Goal: Task Accomplishment & Management: Manage account settings

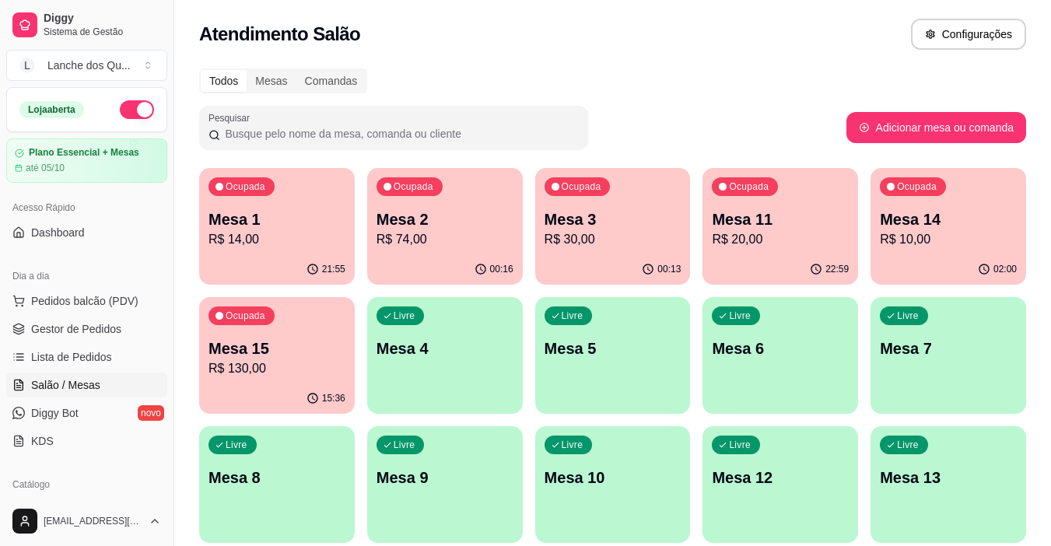
click at [474, 327] on div "Livre Mesa 4" at bounding box center [445, 346] width 156 height 98
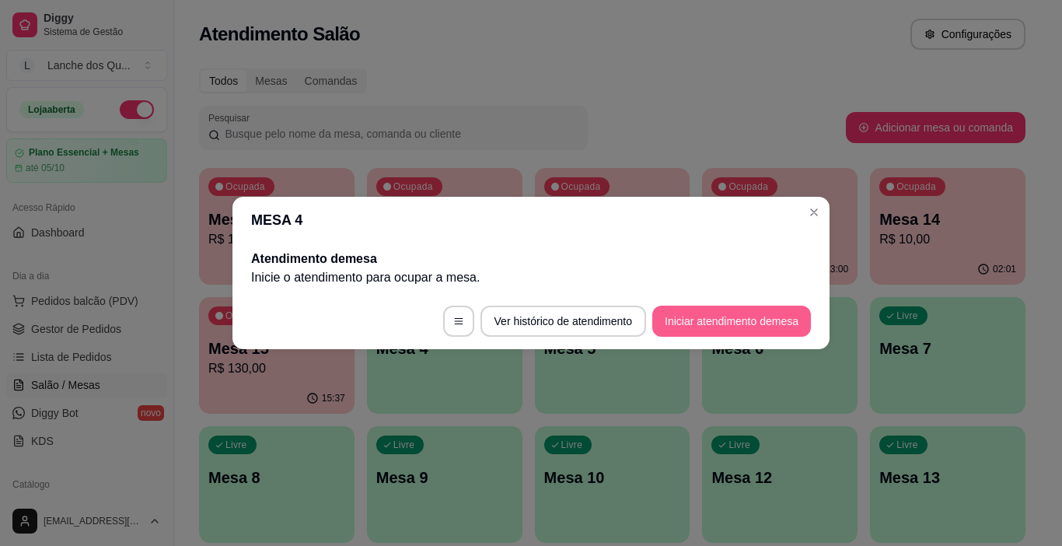
click at [743, 319] on button "Iniciar atendimento de mesa" at bounding box center [732, 321] width 159 height 31
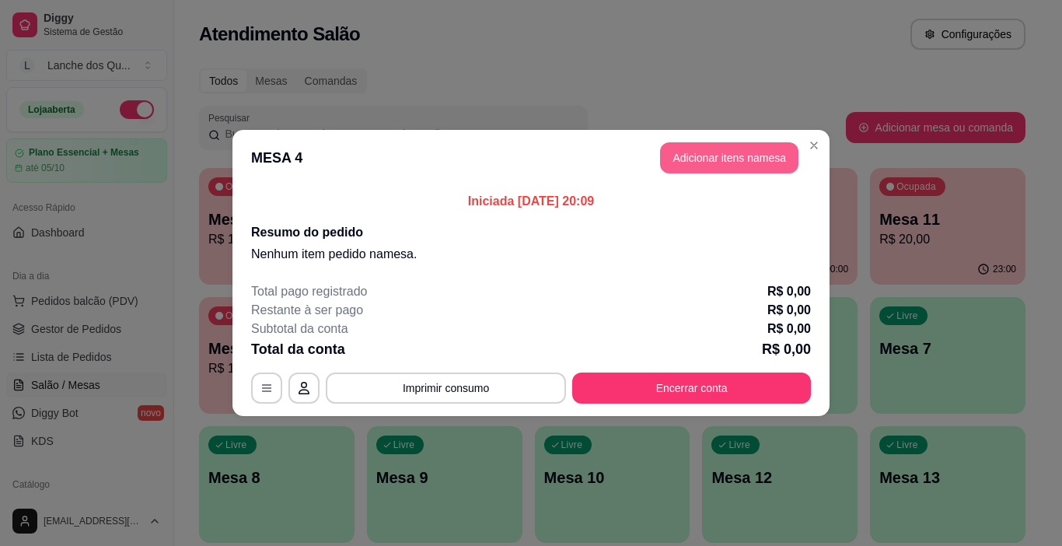
click at [695, 159] on button "Adicionar itens na mesa" at bounding box center [729, 157] width 138 height 31
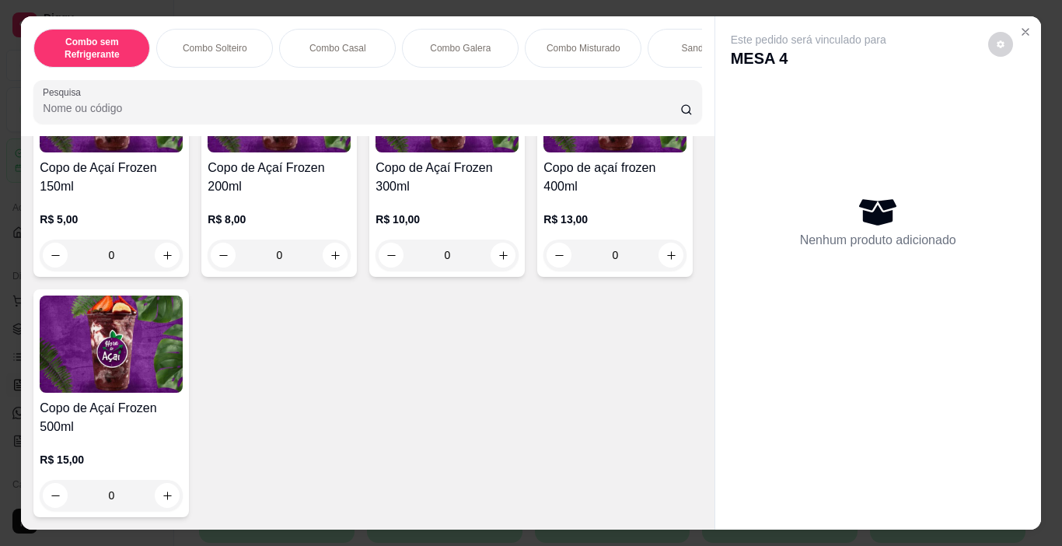
scroll to position [4822, 0]
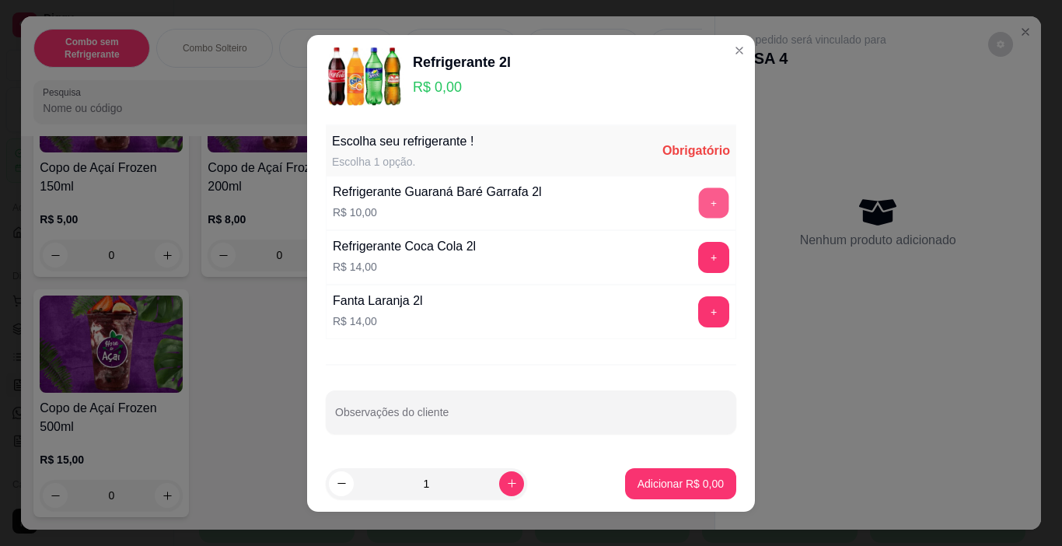
click at [699, 194] on button "+" at bounding box center [714, 202] width 30 height 30
click at [692, 485] on p "Adicionar R$ 10,00" at bounding box center [678, 484] width 93 height 16
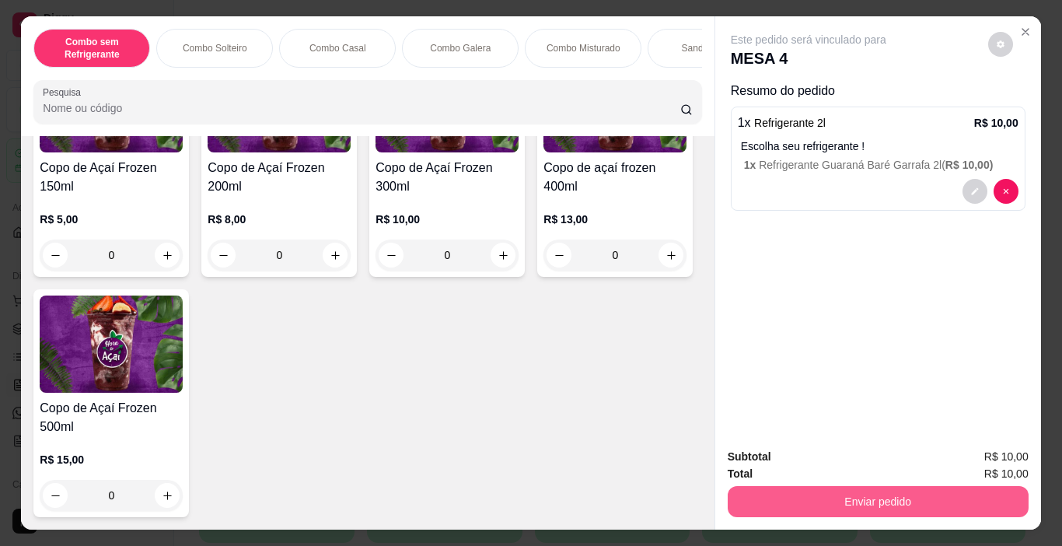
click at [835, 495] on button "Enviar pedido" at bounding box center [878, 501] width 301 height 31
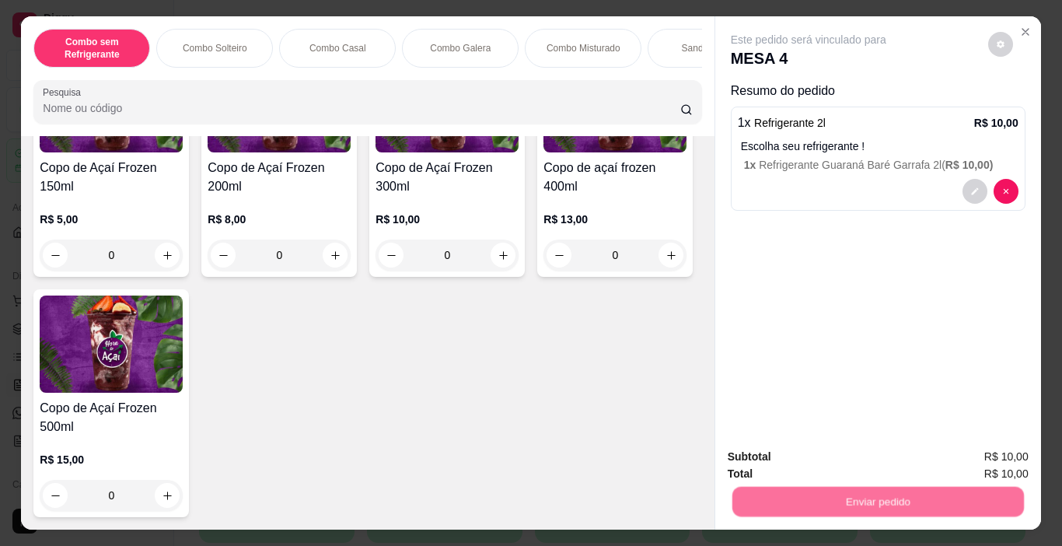
click at [823, 461] on button "Não registrar e enviar pedido" at bounding box center [827, 458] width 162 height 30
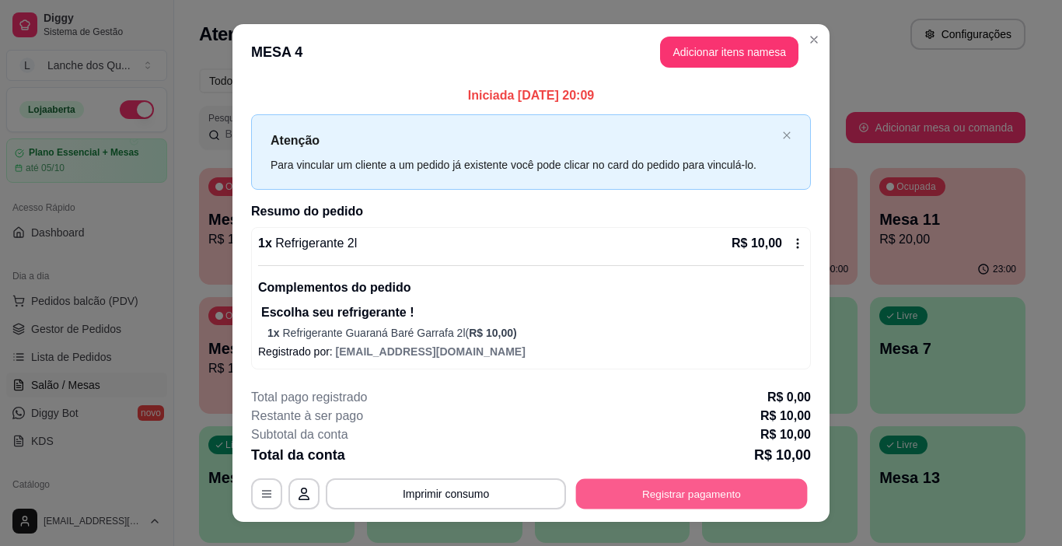
click at [712, 482] on button "Registrar pagamento" at bounding box center [692, 494] width 232 height 30
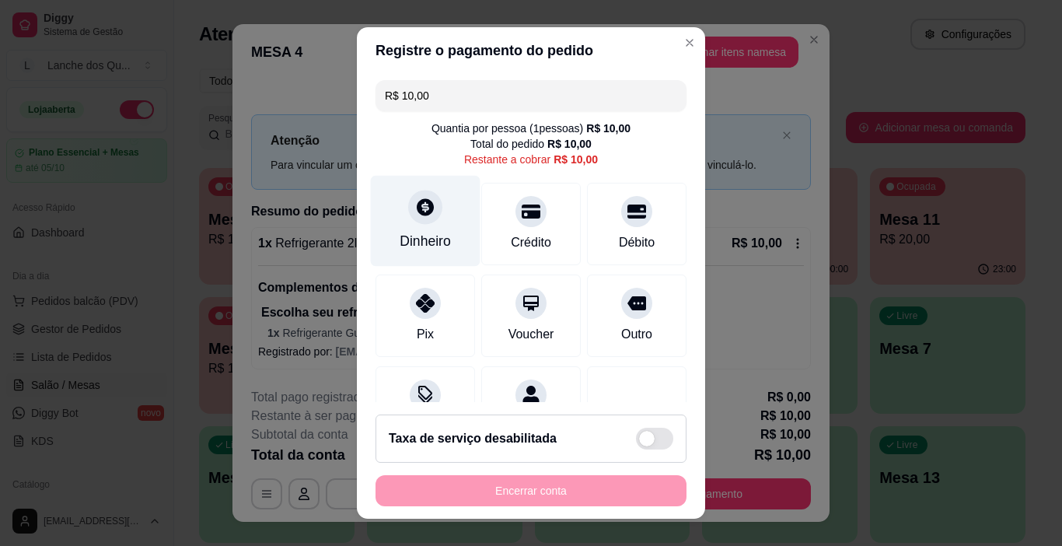
click at [428, 219] on div at bounding box center [425, 208] width 34 height 34
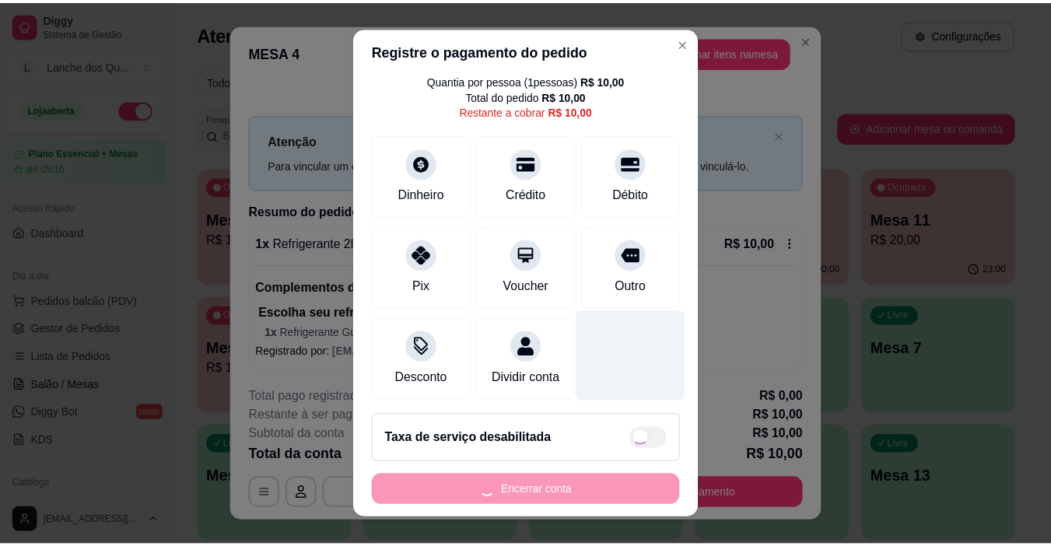
scroll to position [72, 0]
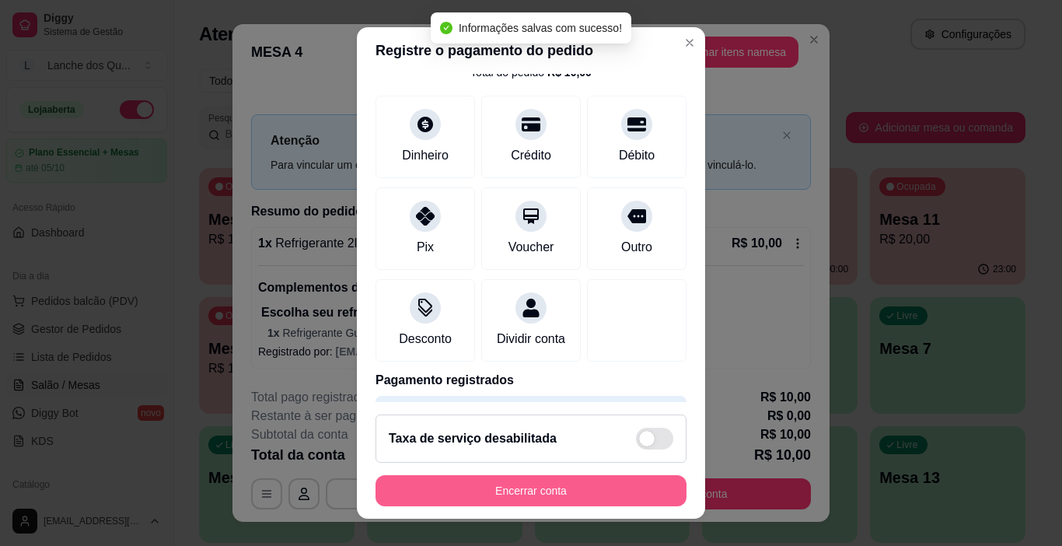
type input "R$ 0,00"
click at [599, 497] on button "Encerrar conta" at bounding box center [531, 490] width 311 height 31
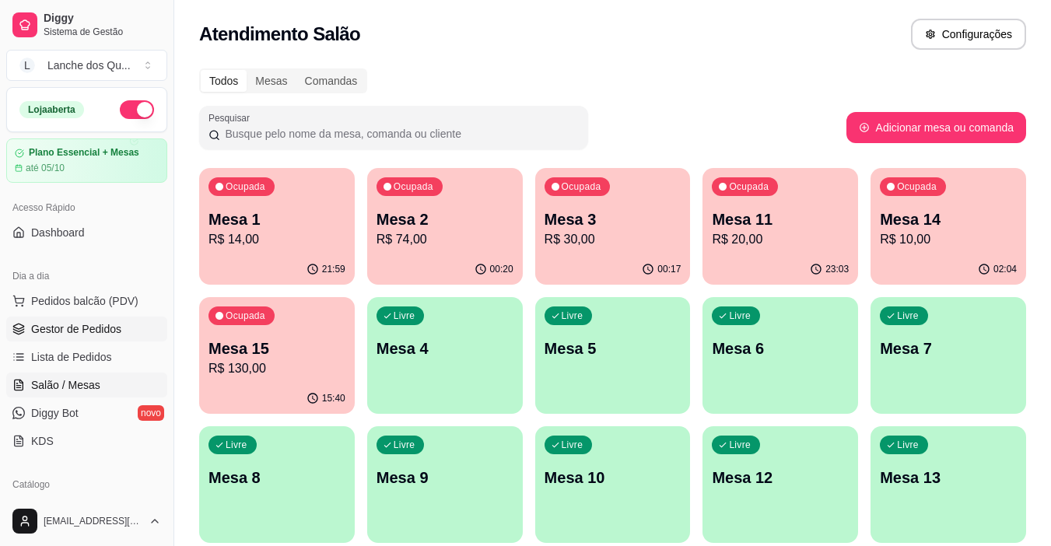
click at [109, 317] on link "Gestor de Pedidos" at bounding box center [86, 329] width 161 height 25
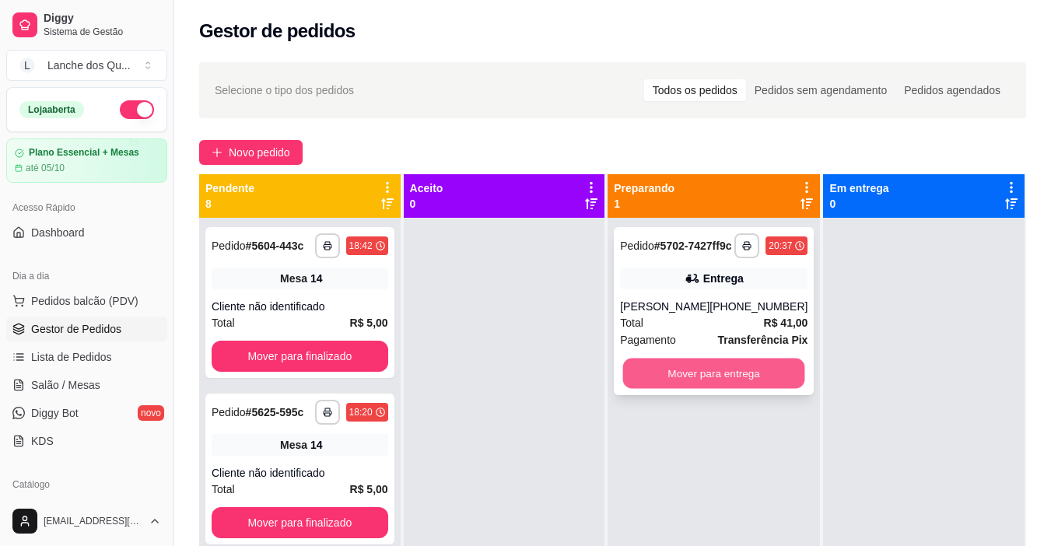
click at [730, 389] on button "Mover para entrega" at bounding box center [714, 374] width 182 height 30
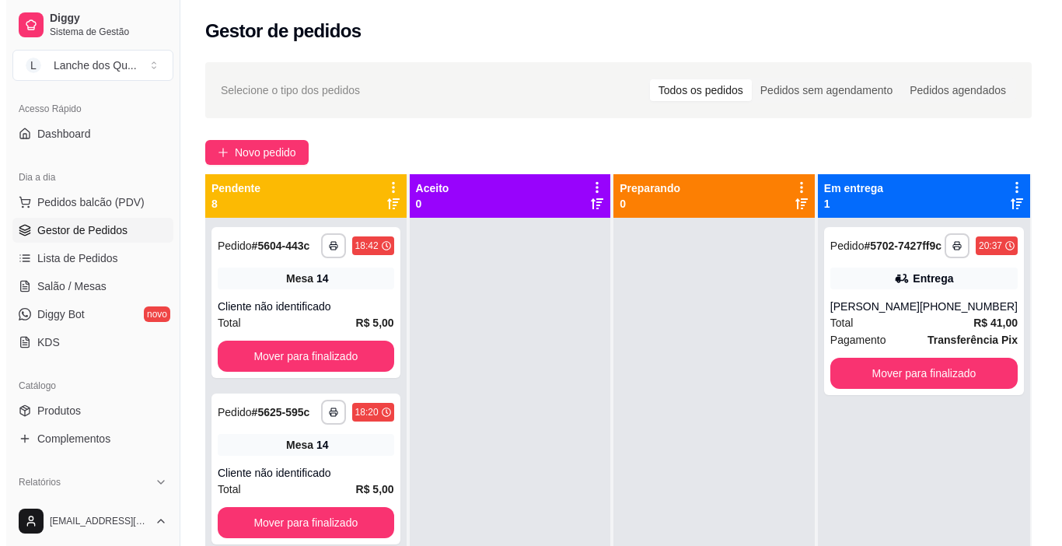
scroll to position [233, 0]
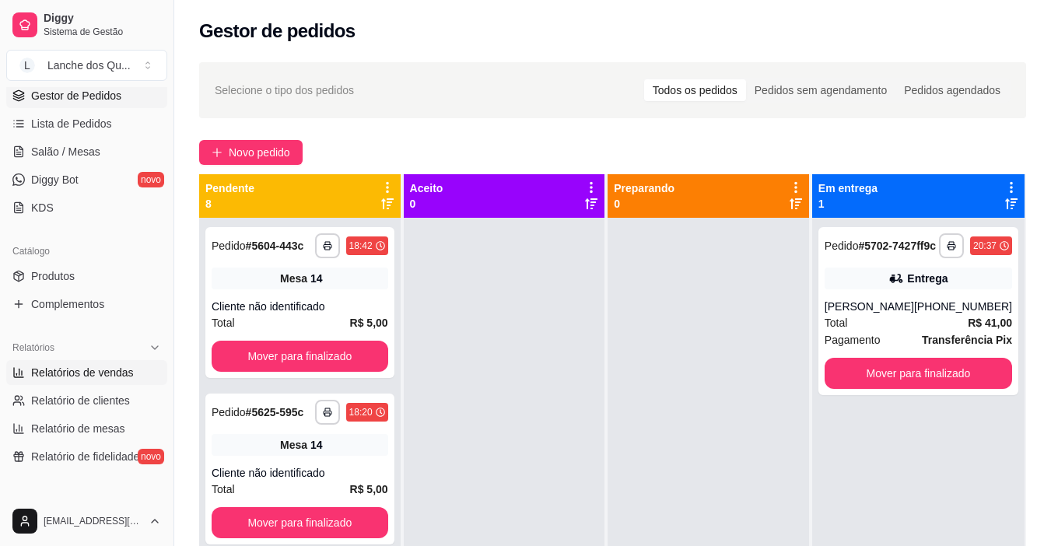
click at [75, 381] on link "Relatórios de vendas" at bounding box center [86, 372] width 161 height 25
select select "ALL"
select select "0"
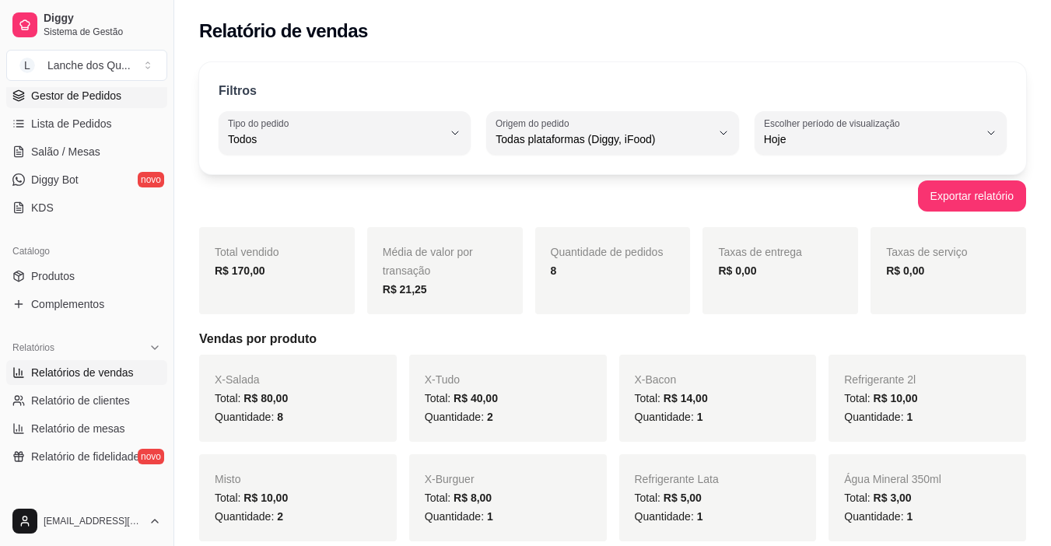
click at [82, 94] on span "Gestor de Pedidos" at bounding box center [76, 96] width 90 height 16
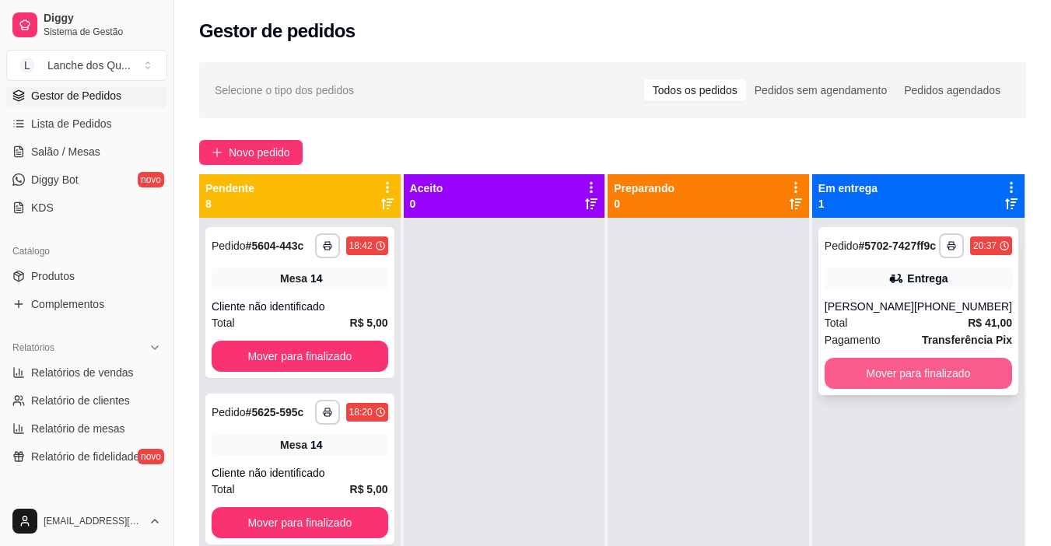
click at [936, 389] on button "Mover para finalizado" at bounding box center [917, 373] width 187 height 31
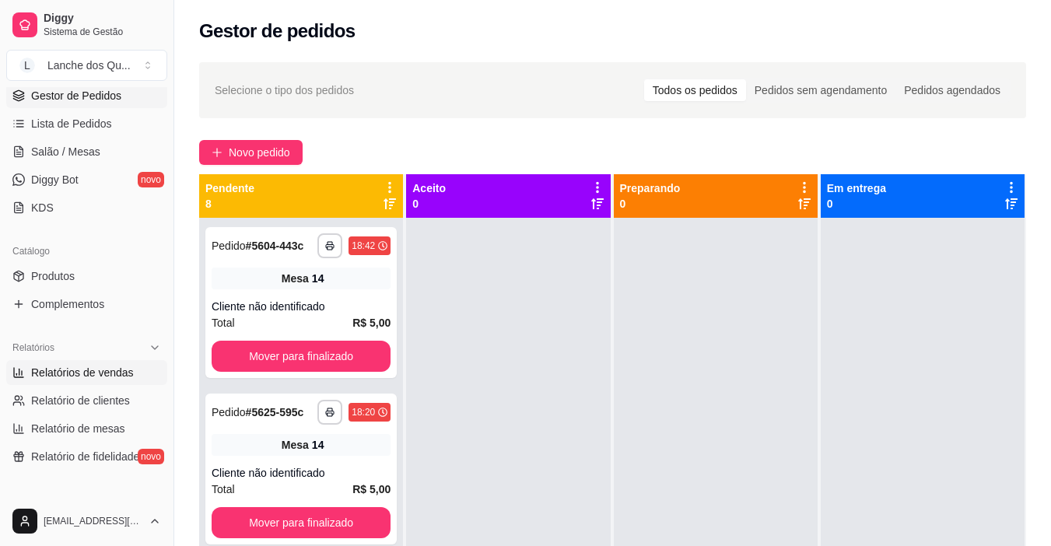
click at [54, 379] on span "Relatórios de vendas" at bounding box center [82, 373] width 103 height 16
select select "ALL"
select select "0"
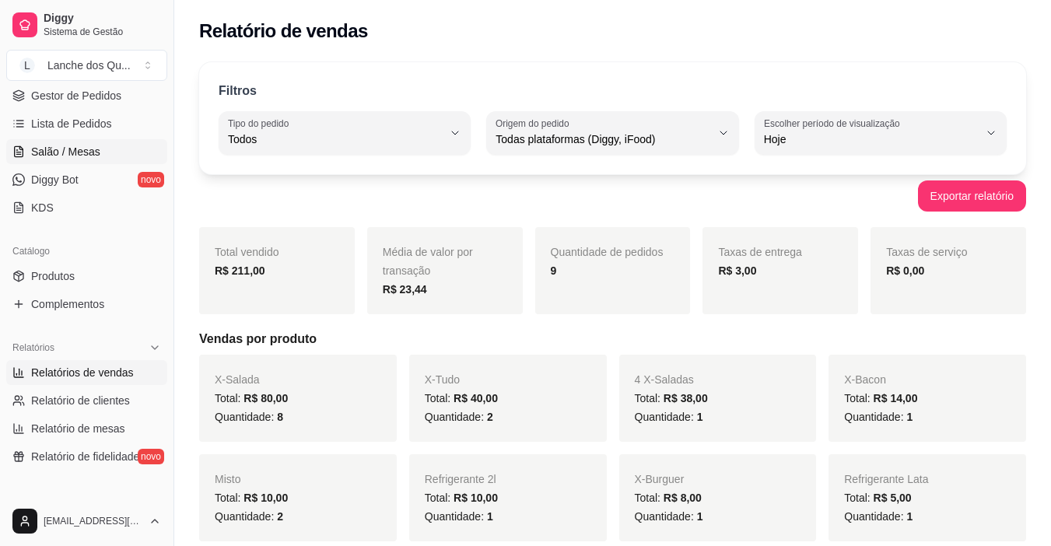
click at [56, 150] on span "Salão / Mesas" at bounding box center [65, 152] width 69 height 16
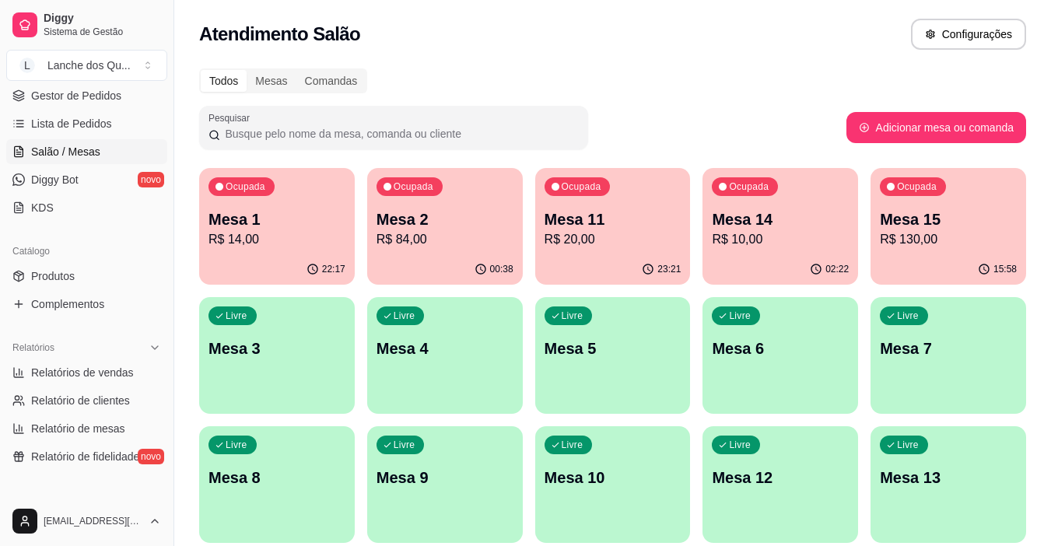
click at [419, 240] on p "R$ 84,00" at bounding box center [444, 239] width 137 height 19
click at [271, 259] on div "22:17" at bounding box center [277, 269] width 156 height 30
click at [86, 380] on span "Relatórios de vendas" at bounding box center [82, 373] width 103 height 16
select select "ALL"
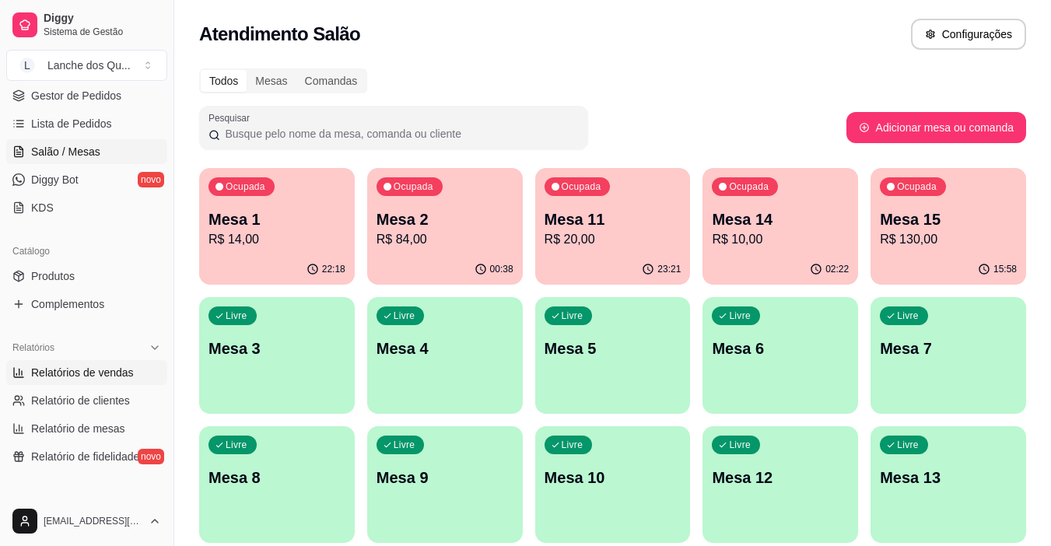
select select "0"
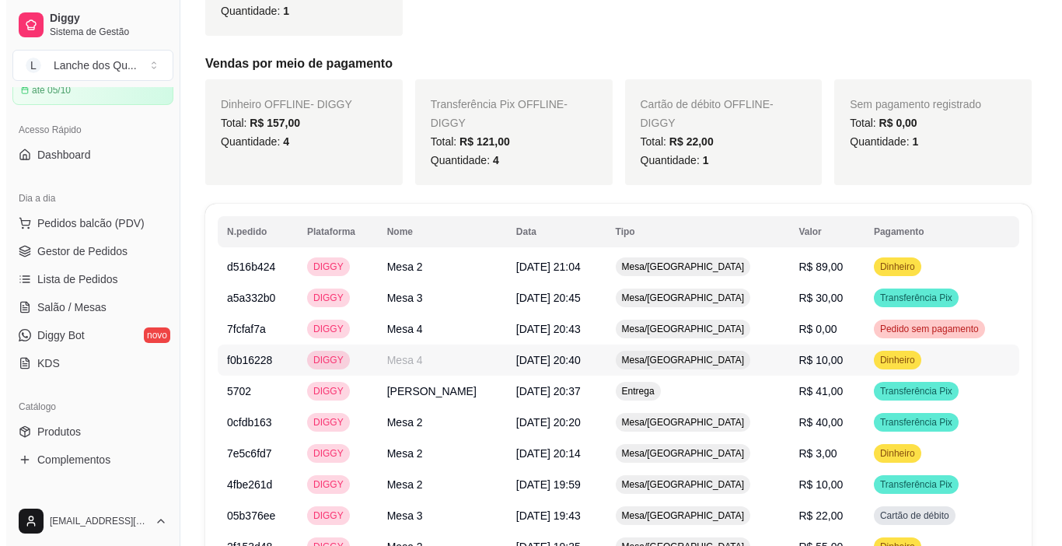
scroll to position [622, 0]
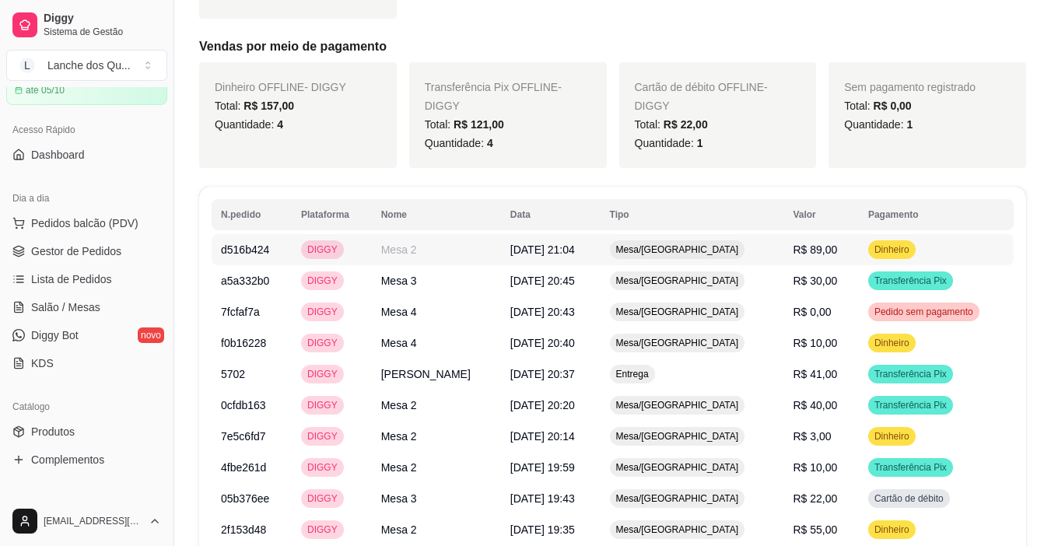
click at [894, 247] on span "Dinheiro" at bounding box center [891, 249] width 41 height 12
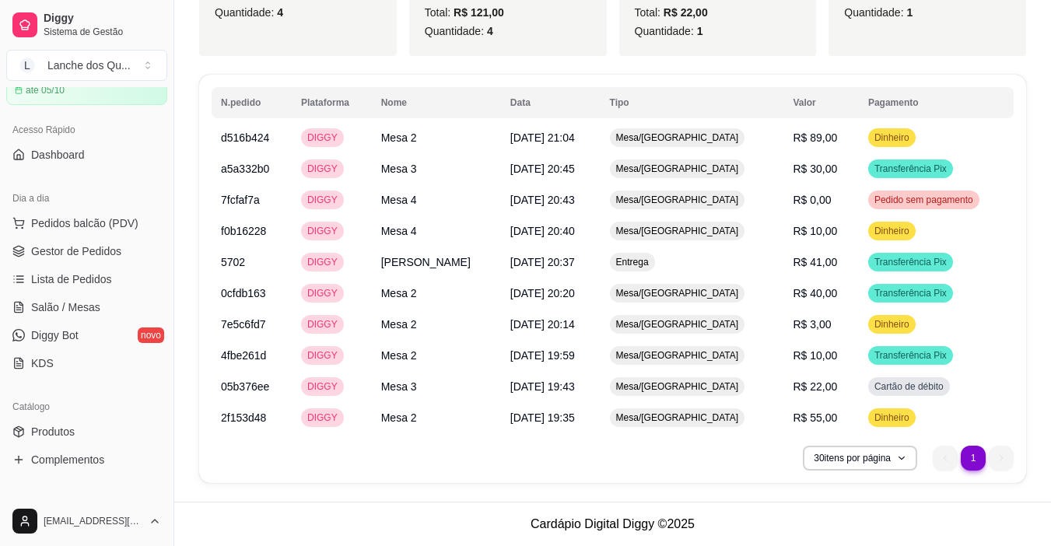
scroll to position [423, 0]
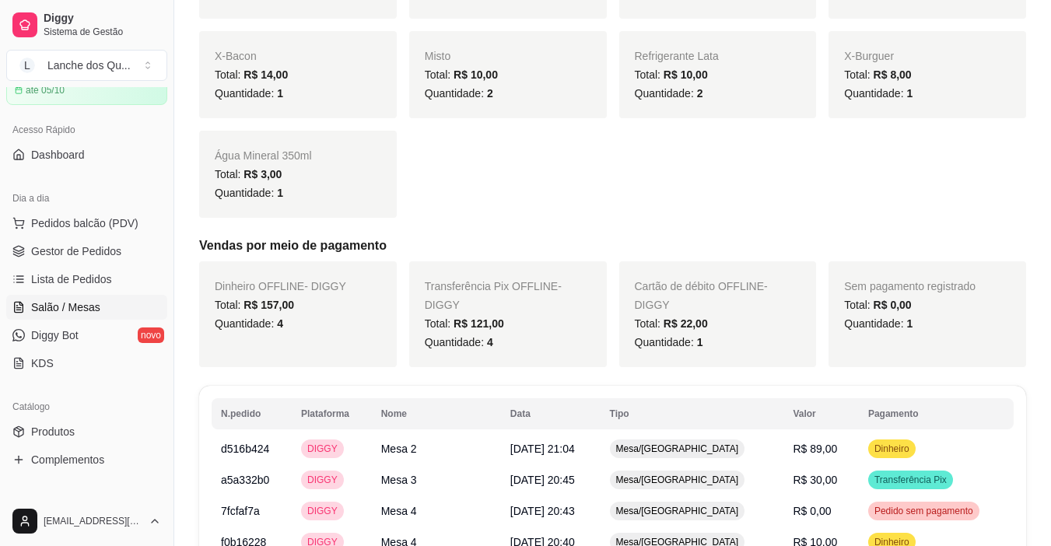
click at [51, 307] on span "Salão / Mesas" at bounding box center [65, 307] width 69 height 16
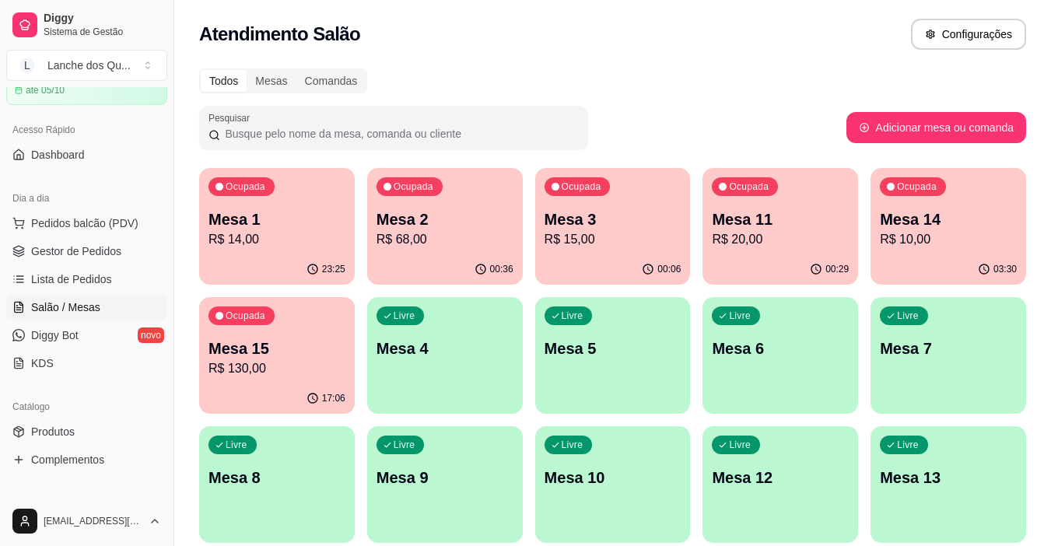
click at [459, 228] on p "Mesa 2" at bounding box center [444, 219] width 137 height 22
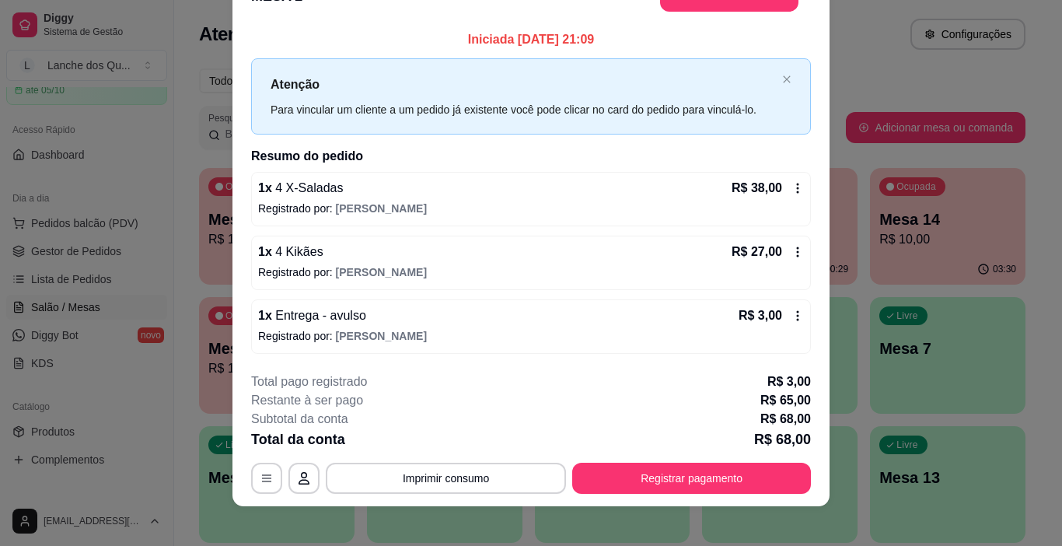
scroll to position [46, 0]
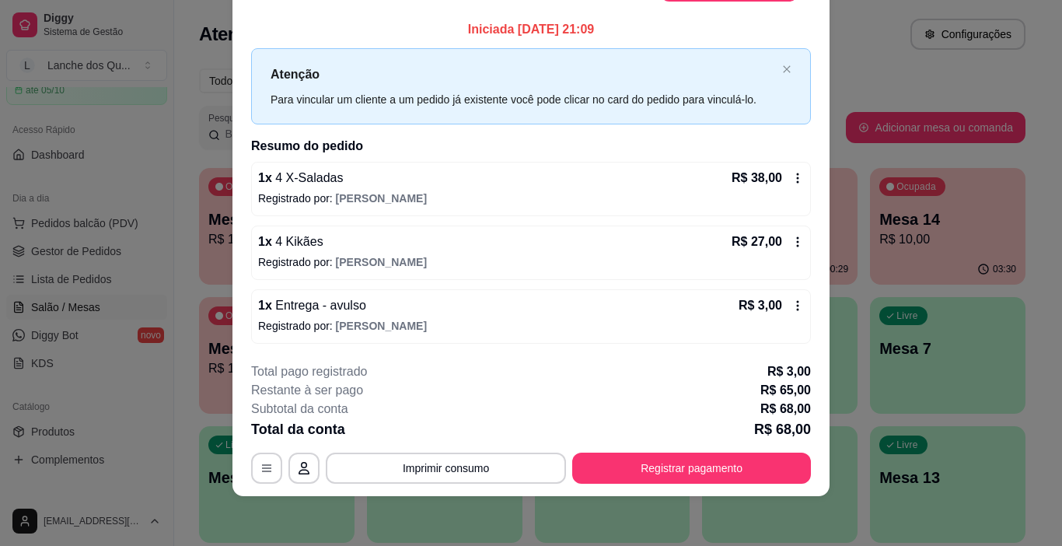
click at [707, 459] on button "Registrar pagamento" at bounding box center [691, 468] width 239 height 31
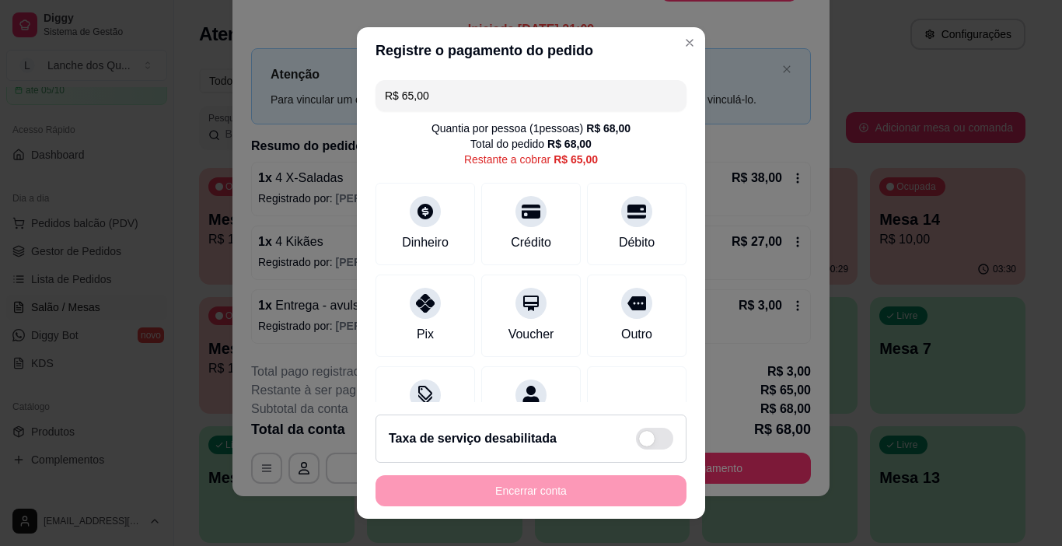
drag, startPoint x: 474, startPoint y: 111, endPoint x: 450, endPoint y: 100, distance: 27.5
click at [450, 100] on input "R$ 65,00" at bounding box center [531, 95] width 292 height 31
drag, startPoint x: 450, startPoint y: 100, endPoint x: 259, endPoint y: 86, distance: 191.1
click at [259, 86] on div "Registre o pagamento do pedido R$ 65,00 Quantia por pessoa ( 1 pessoas) R$ 68,0…" at bounding box center [531, 273] width 1062 height 546
click at [632, 222] on div "Débito" at bounding box center [638, 221] width 110 height 91
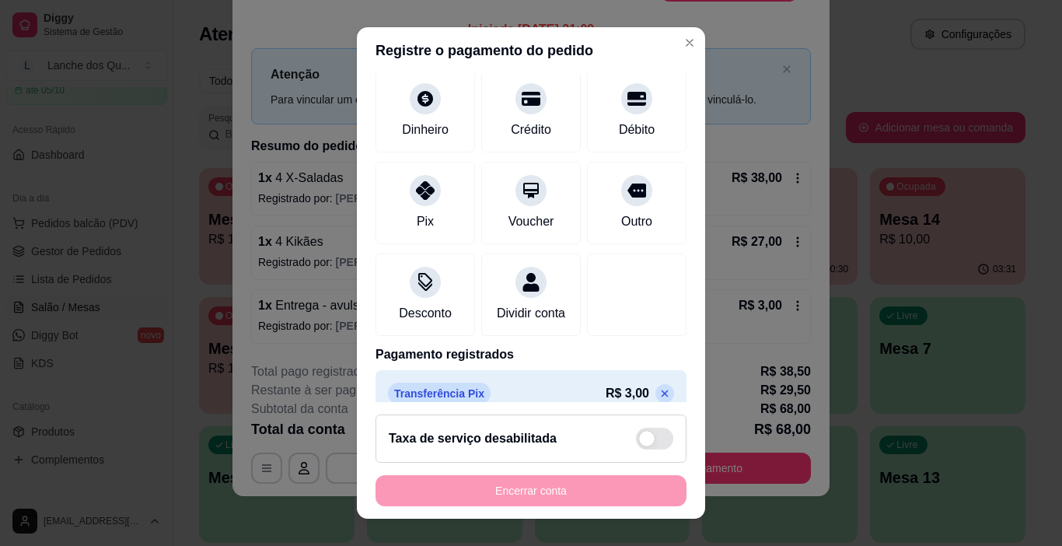
scroll to position [212, 0]
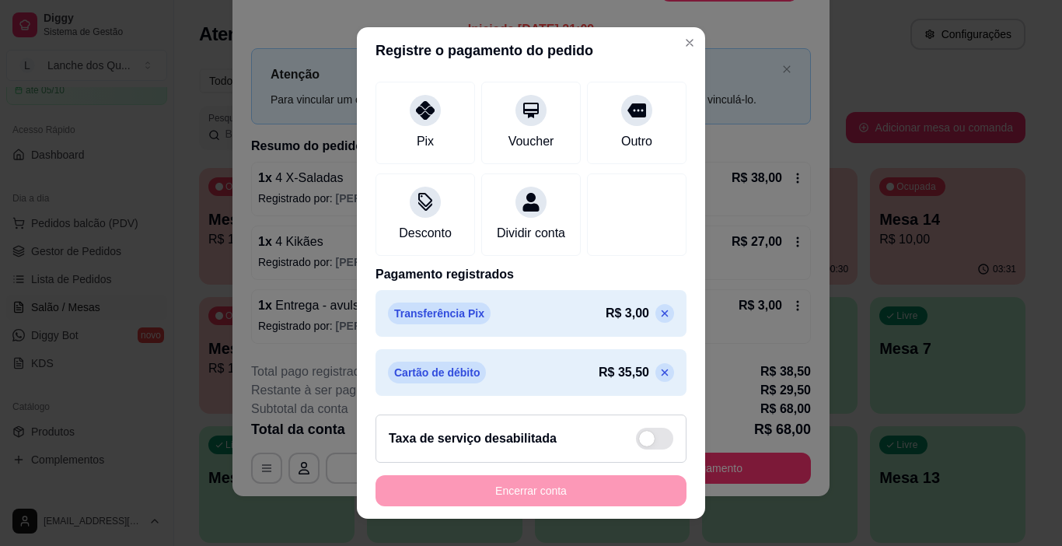
click at [659, 373] on icon at bounding box center [665, 372] width 12 height 12
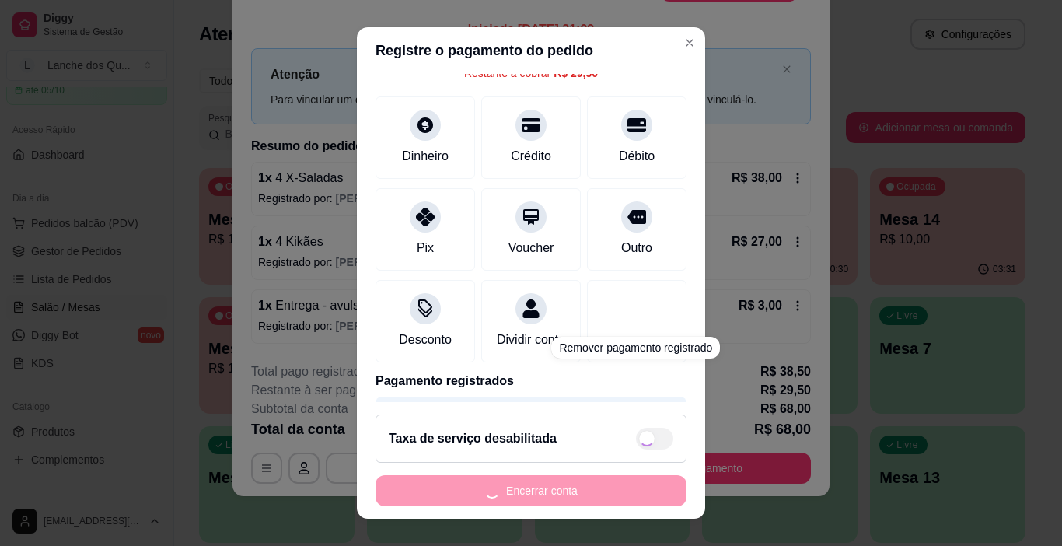
scroll to position [0, 0]
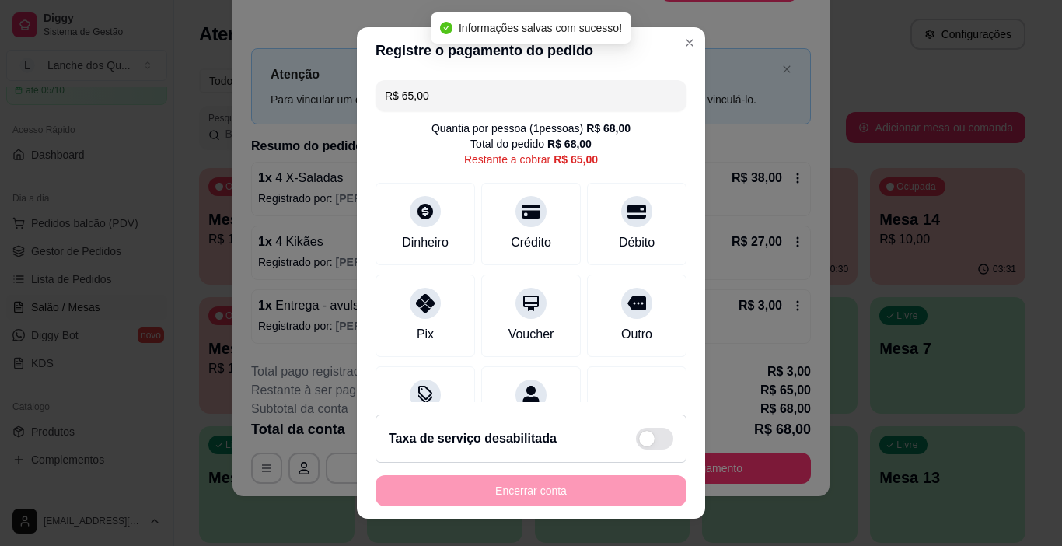
drag, startPoint x: 441, startPoint y: 100, endPoint x: 300, endPoint y: 100, distance: 140.8
click at [302, 103] on div "Registre o pagamento do pedido R$ 65,00 Quantia por pessoa ( 1 pessoas) R$ 68,0…" at bounding box center [531, 273] width 1062 height 546
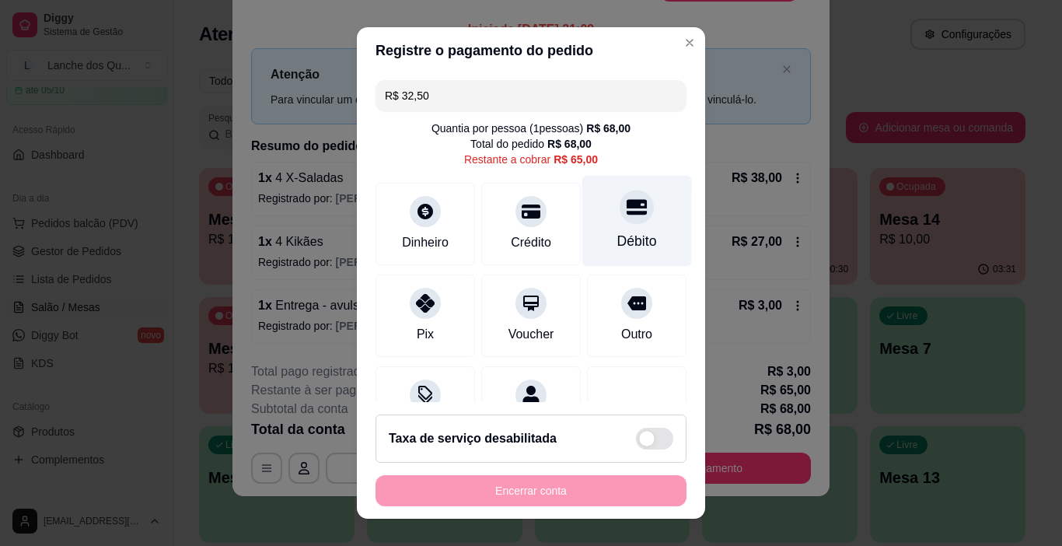
click at [627, 204] on icon at bounding box center [637, 208] width 20 height 16
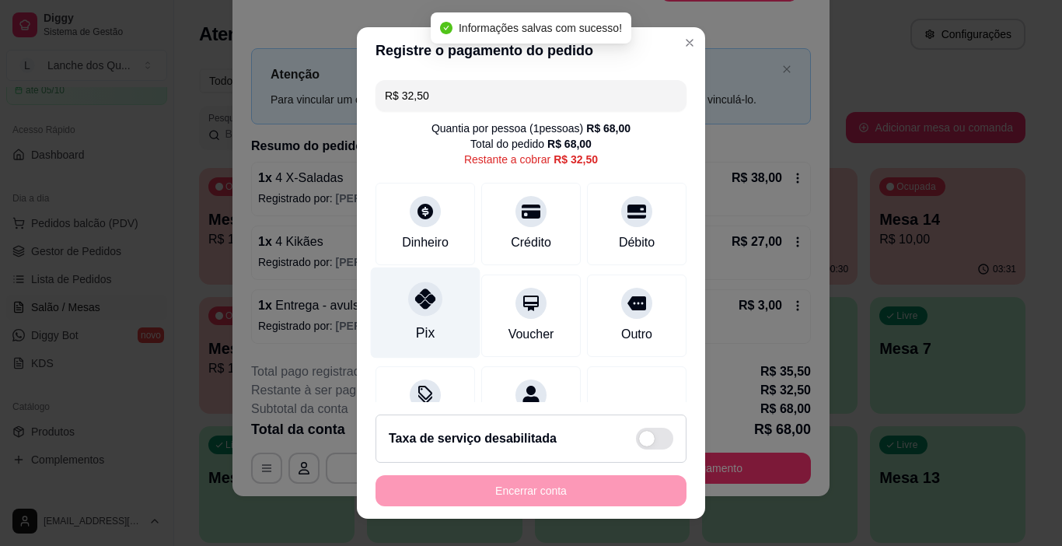
click at [427, 296] on div at bounding box center [425, 299] width 34 height 34
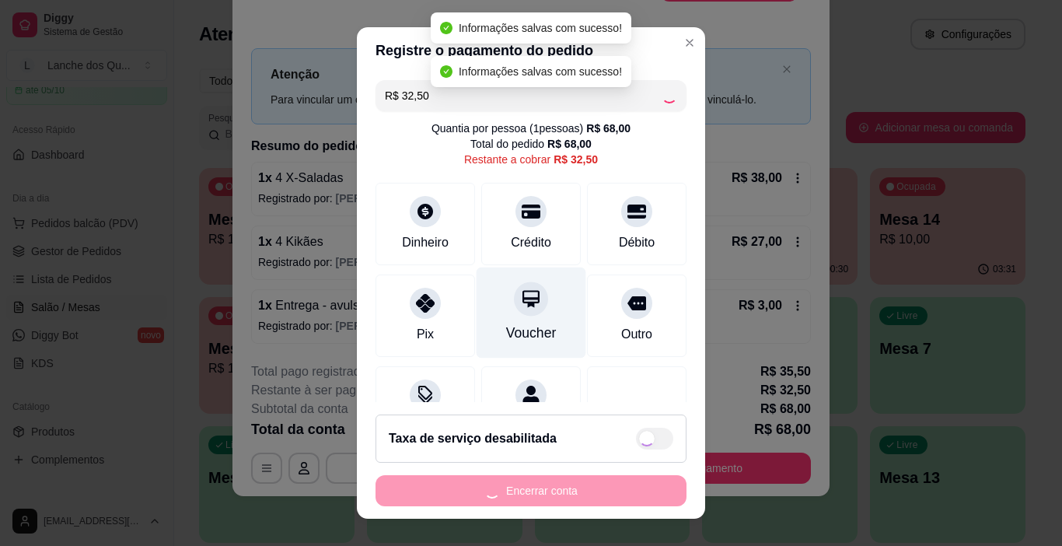
type input "R$ 0,00"
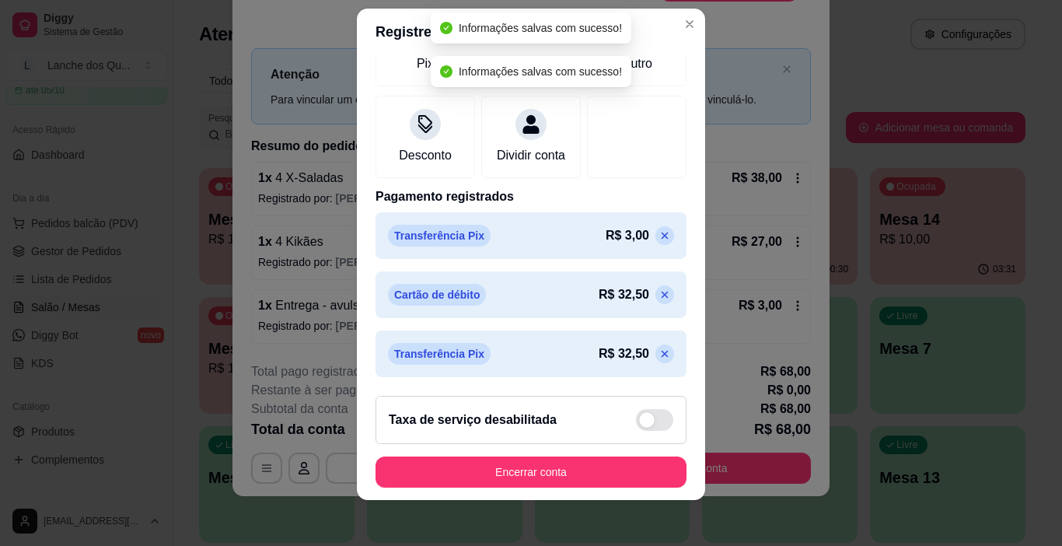
scroll to position [23, 0]
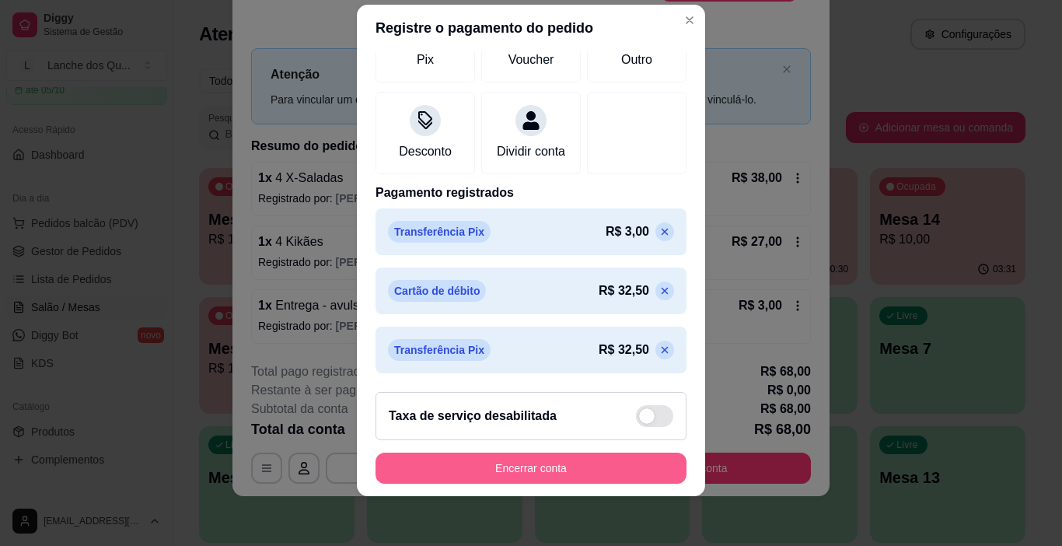
click at [572, 461] on button "Encerrar conta" at bounding box center [531, 468] width 311 height 31
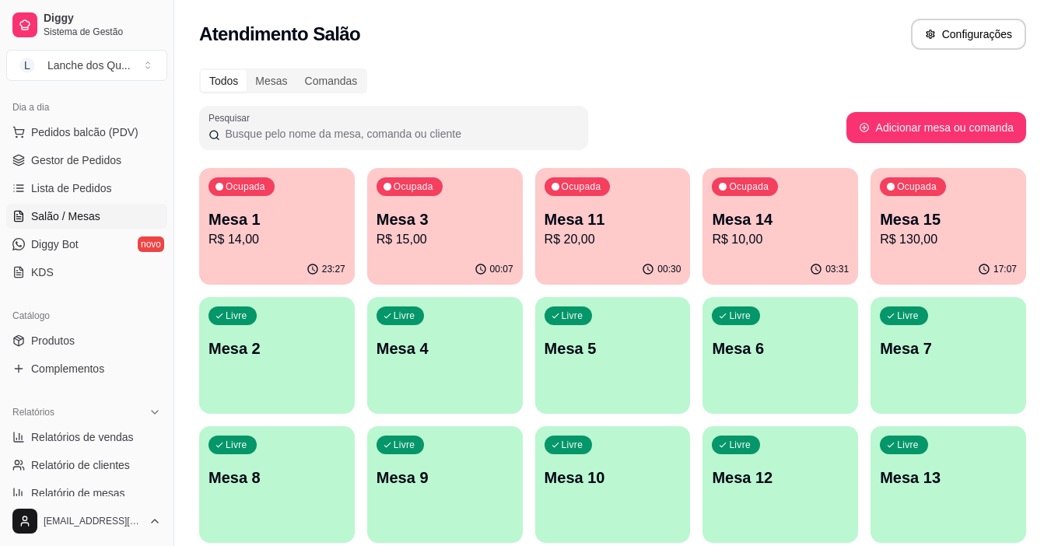
scroll to position [311, 0]
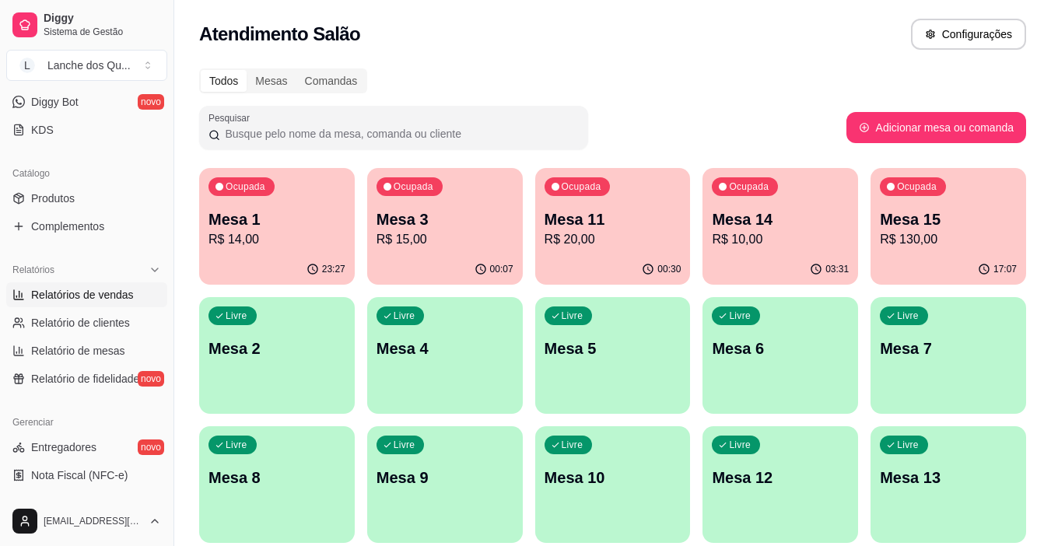
click at [75, 290] on span "Relatórios de vendas" at bounding box center [82, 295] width 103 height 16
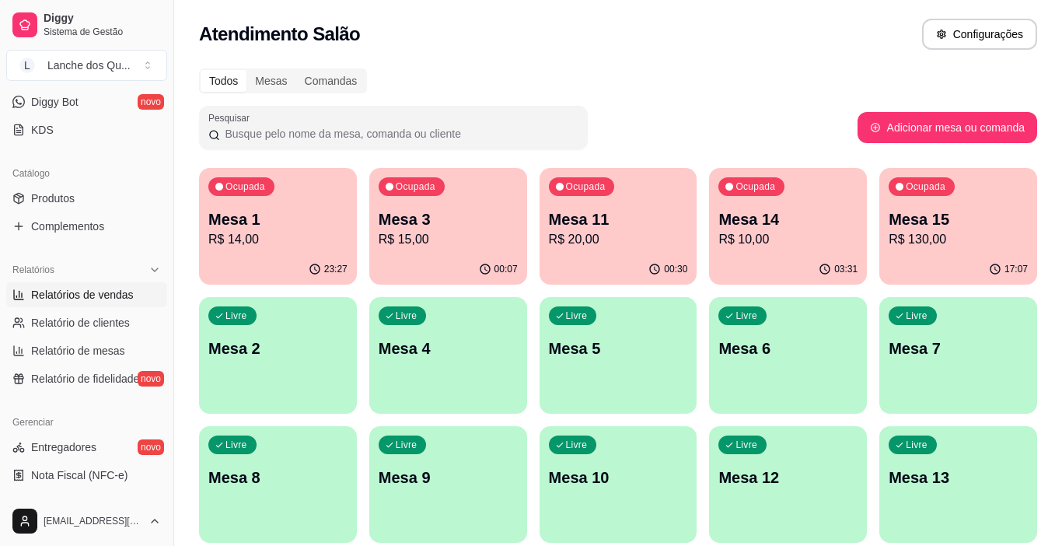
select select "ALL"
select select "0"
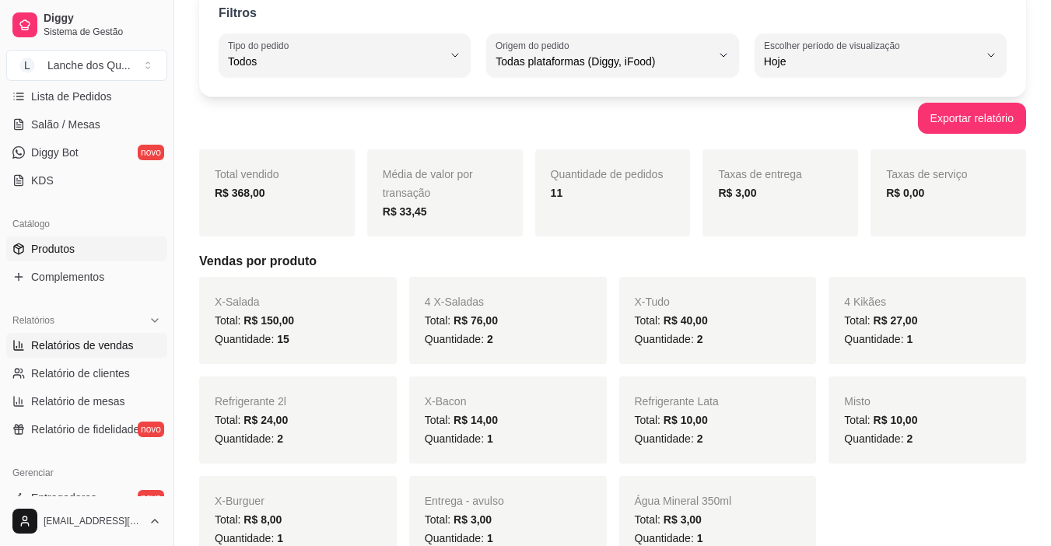
scroll to position [233, 0]
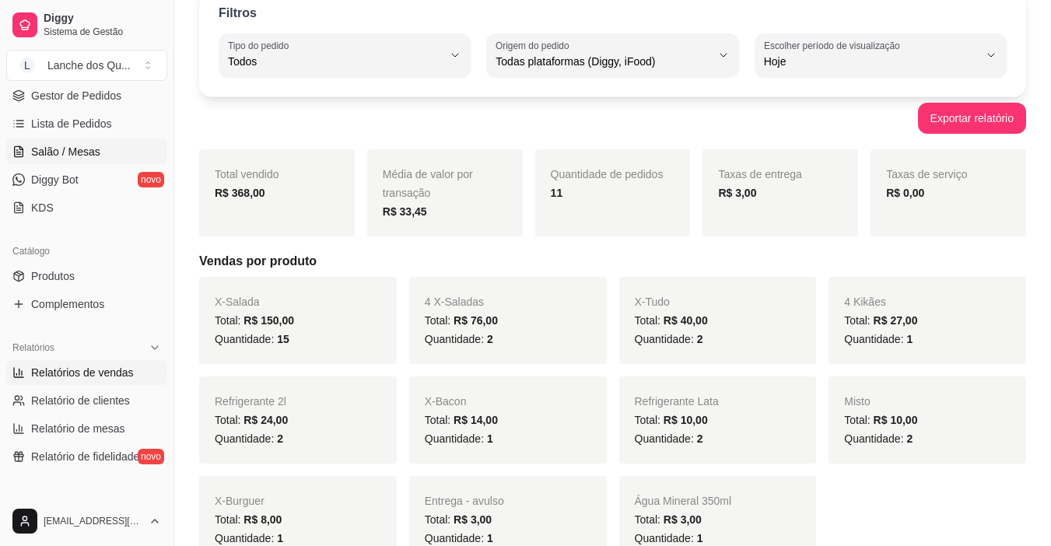
click at [51, 153] on span "Salão / Mesas" at bounding box center [65, 152] width 69 height 16
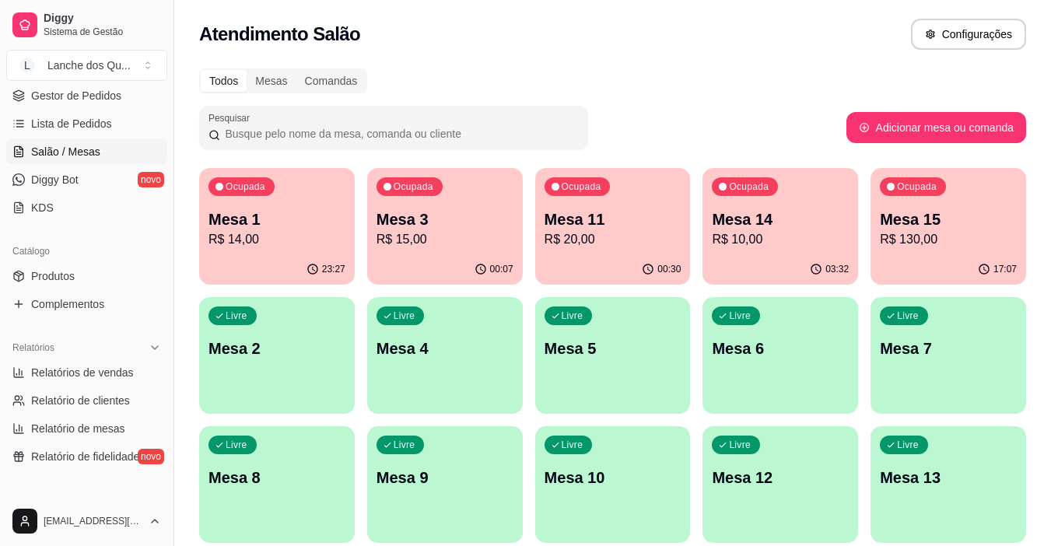
click at [270, 336] on div "Livre Mesa 2" at bounding box center [277, 346] width 156 height 98
click at [270, 227] on p "Mesa 1" at bounding box center [277, 219] width 133 height 21
click at [257, 356] on p "Mesa 2" at bounding box center [276, 349] width 137 height 22
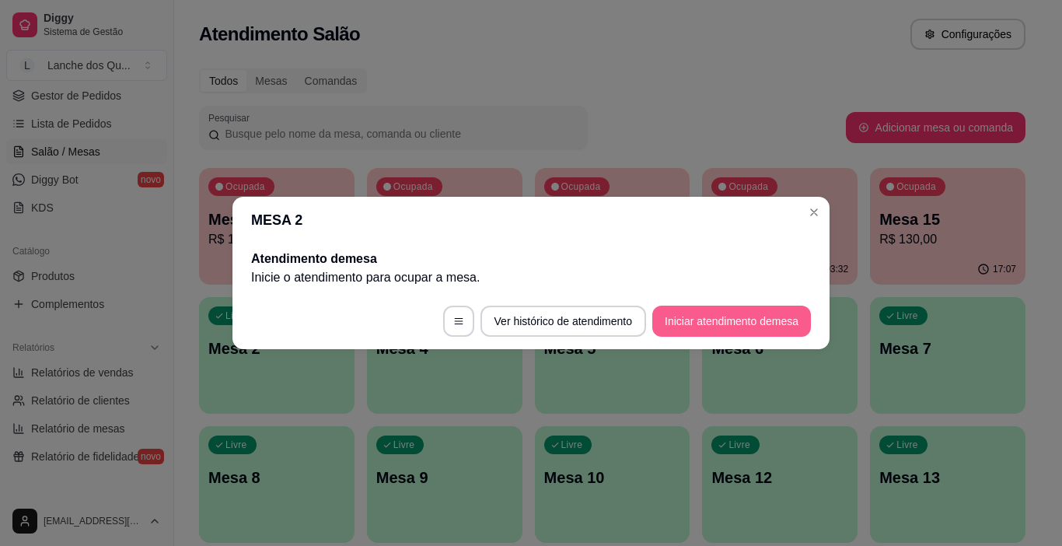
click at [753, 310] on button "Iniciar atendimento de mesa" at bounding box center [732, 321] width 159 height 31
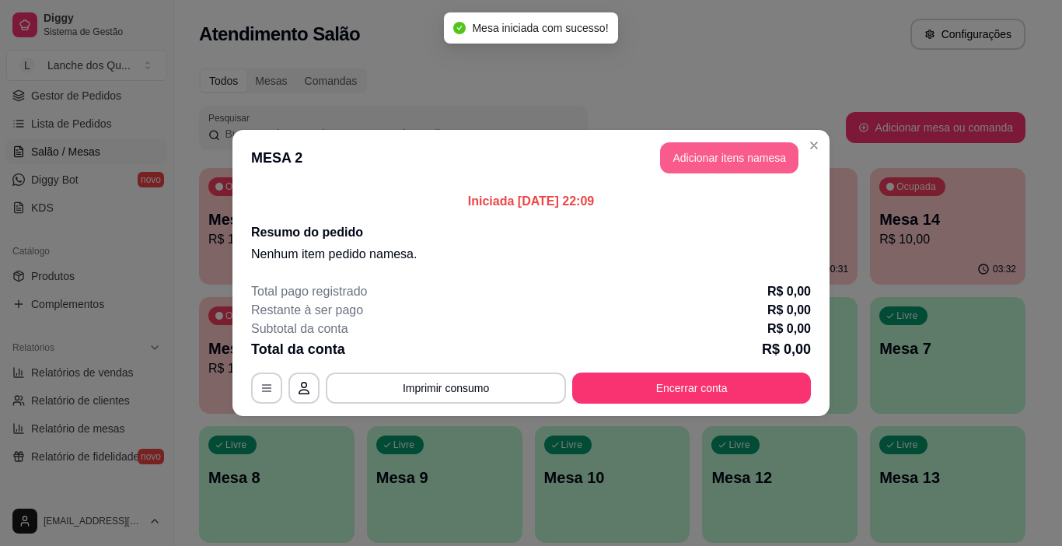
click at [747, 150] on button "Adicionar itens na mesa" at bounding box center [729, 157] width 138 height 31
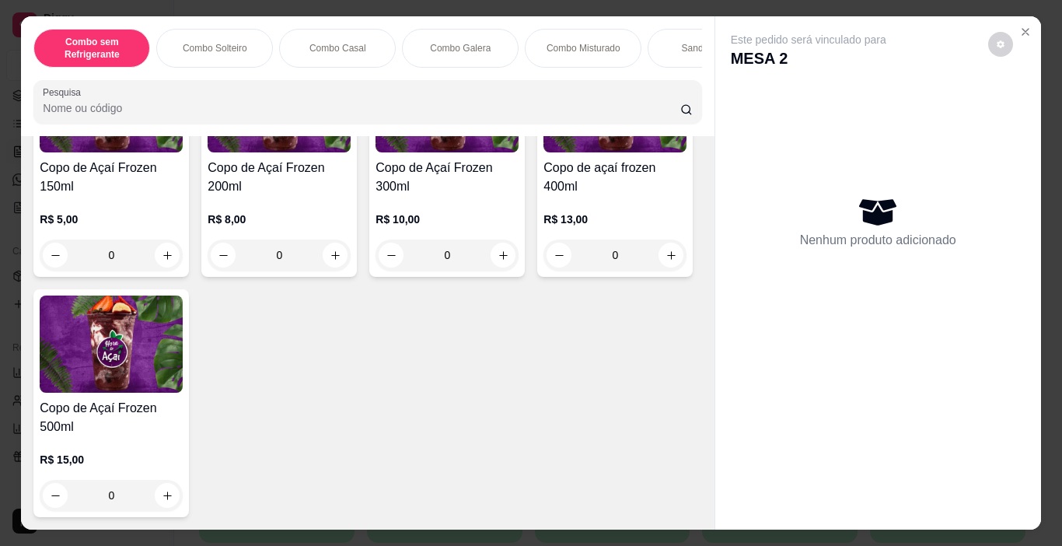
scroll to position [4900, 0]
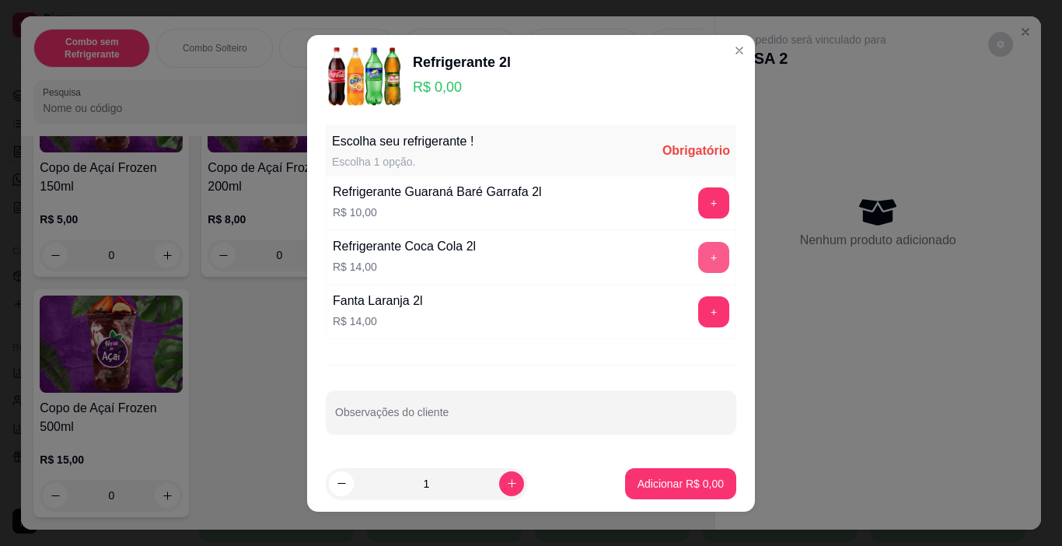
click at [698, 252] on button "+" at bounding box center [713, 257] width 31 height 31
click at [670, 488] on p "Adicionar R$ 14,00" at bounding box center [678, 483] width 90 height 15
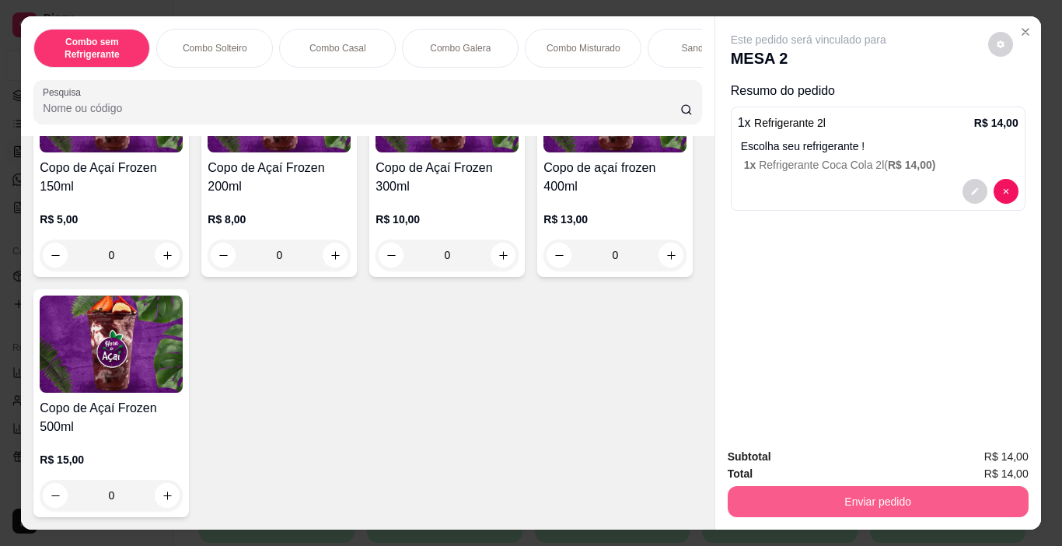
click at [783, 488] on button "Enviar pedido" at bounding box center [878, 501] width 301 height 31
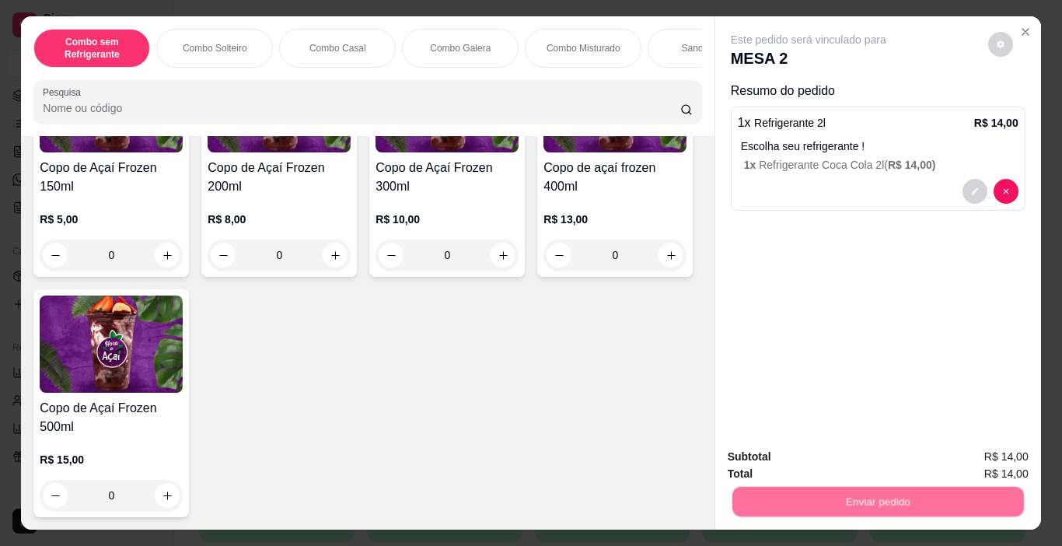
click at [780, 465] on button "Não registrar e enviar pedido" at bounding box center [827, 458] width 162 height 30
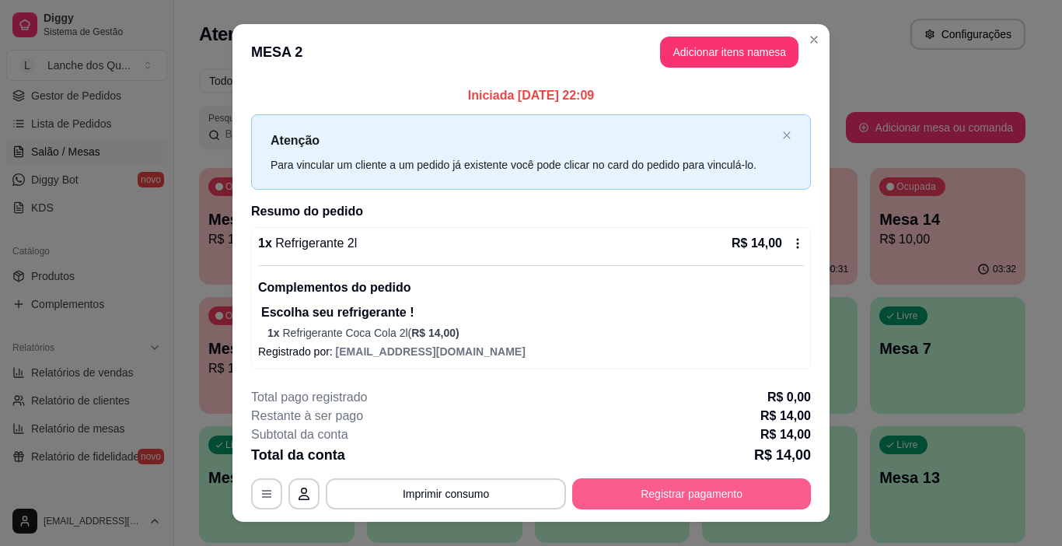
click at [697, 495] on button "Registrar pagamento" at bounding box center [691, 493] width 239 height 31
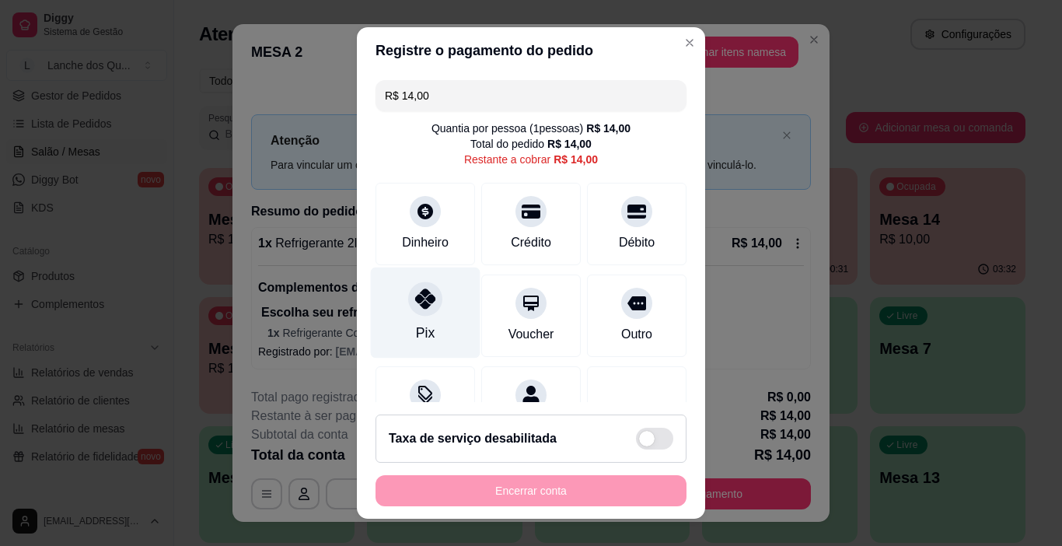
click at [436, 323] on div "Pix" at bounding box center [426, 313] width 110 height 91
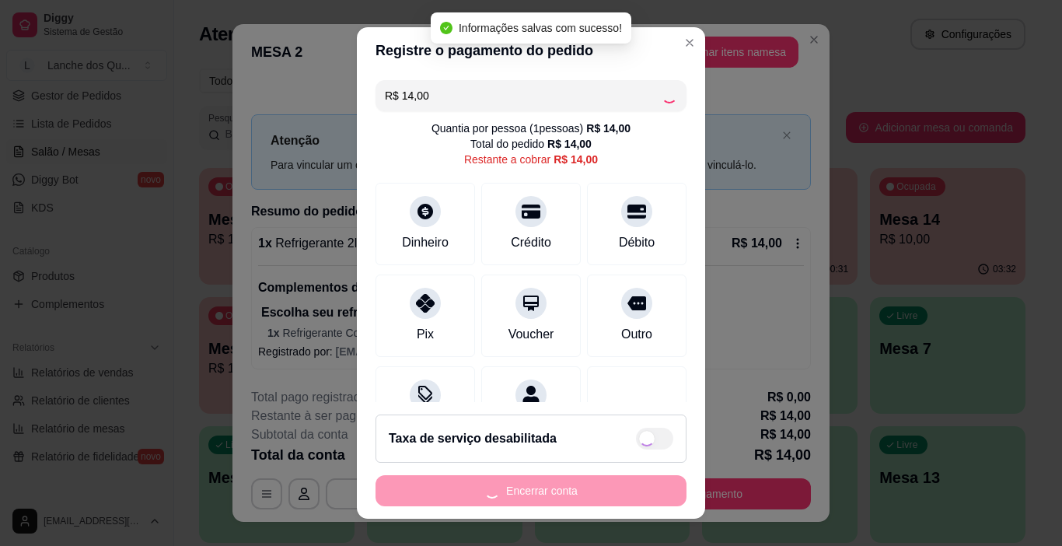
type input "R$ 0,00"
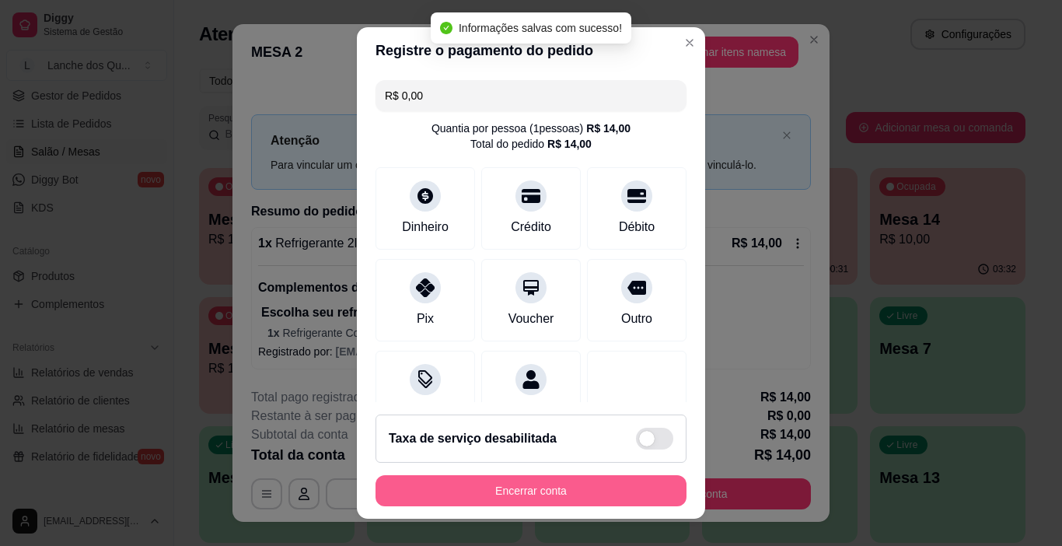
click at [569, 485] on button "Encerrar conta" at bounding box center [531, 490] width 311 height 31
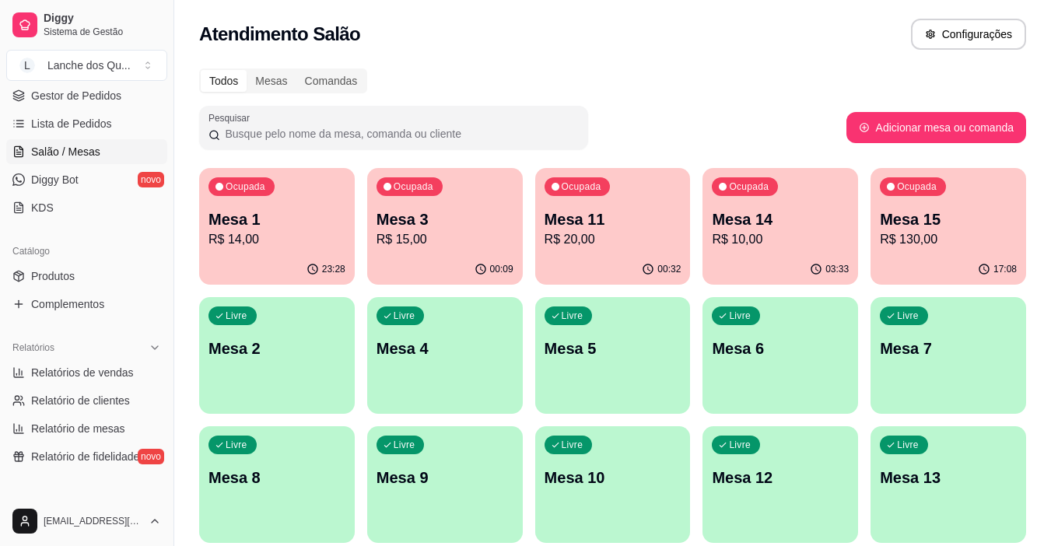
click at [271, 229] on p "Mesa 1" at bounding box center [276, 219] width 137 height 22
click at [467, 247] on p "R$ 15,00" at bounding box center [444, 239] width 137 height 19
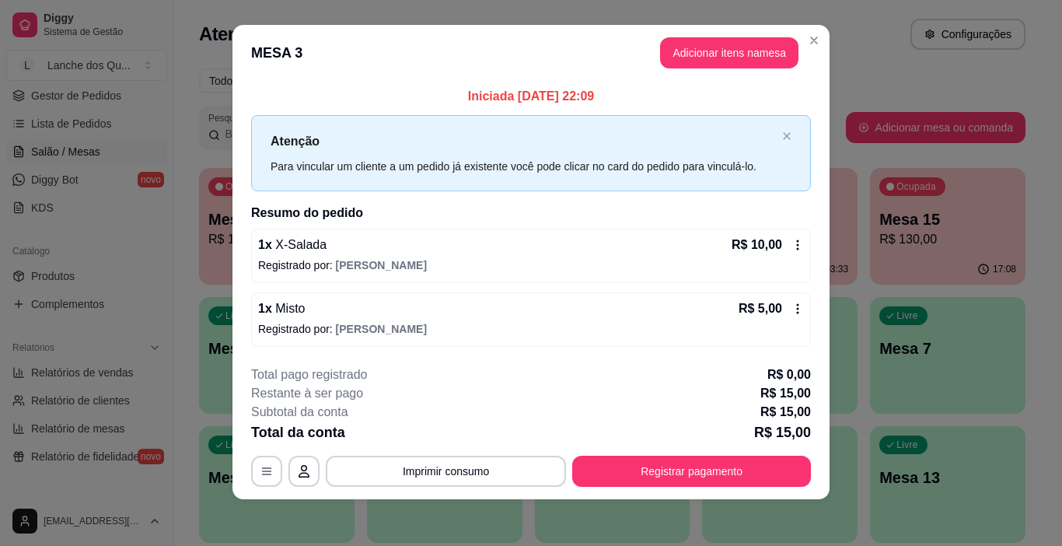
scroll to position [14, 0]
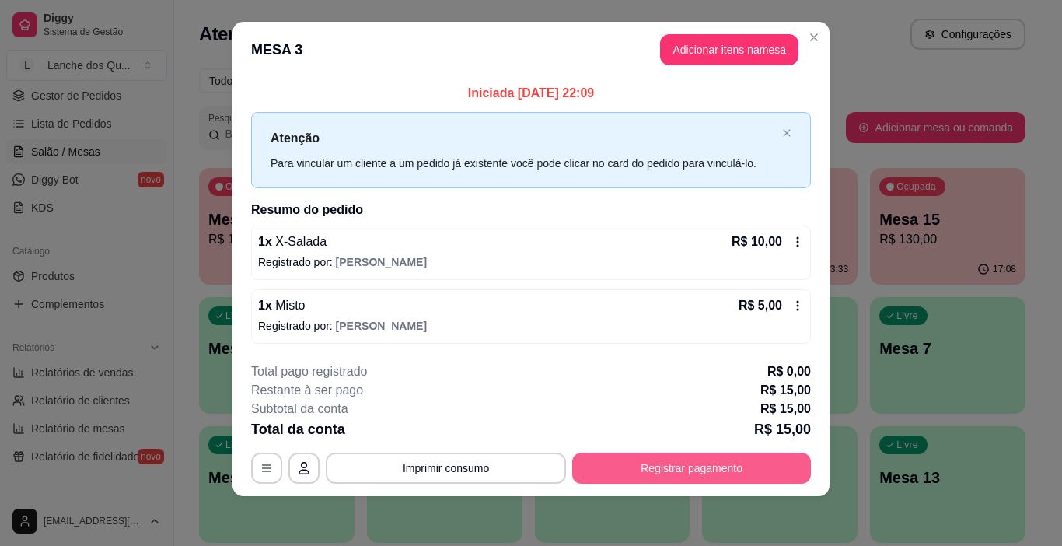
click at [705, 474] on button "Registrar pagamento" at bounding box center [691, 468] width 239 height 31
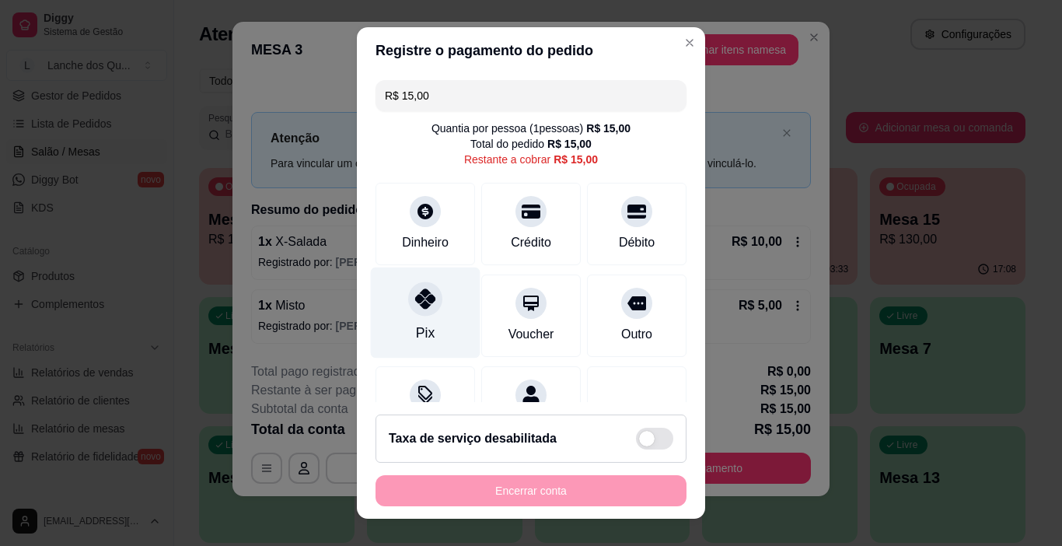
click at [423, 317] on div "Pix" at bounding box center [426, 313] width 110 height 91
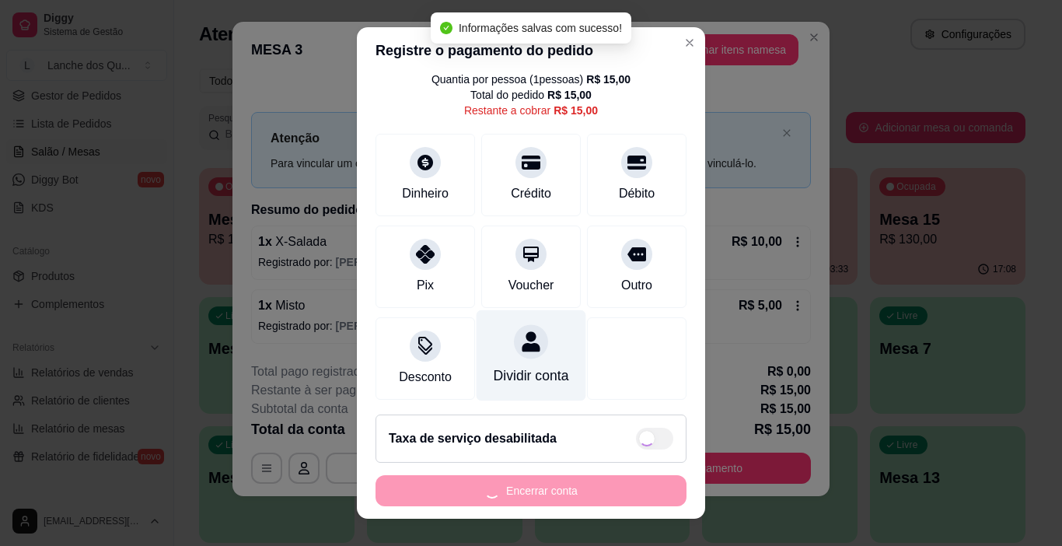
scroll to position [72, 0]
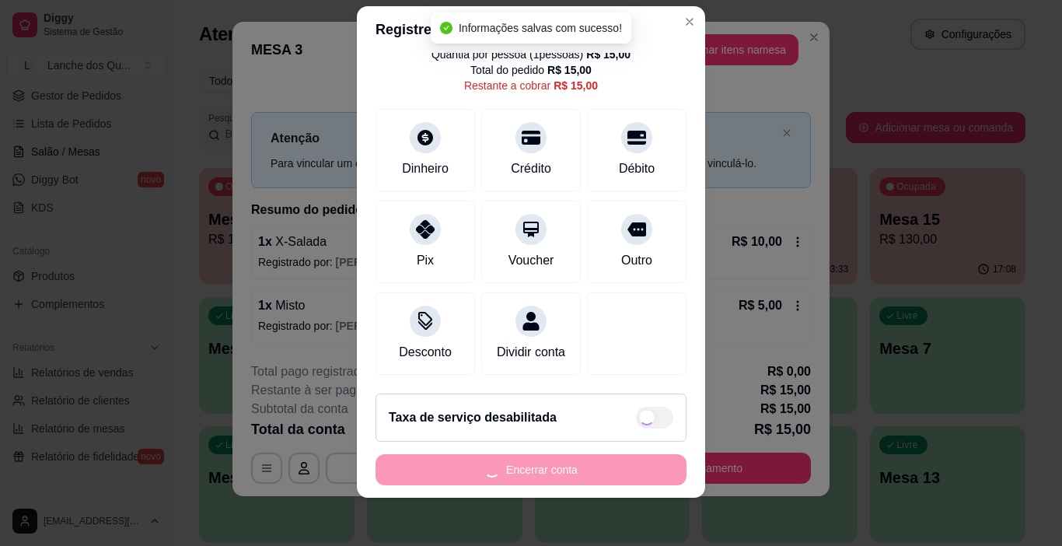
type input "R$ 0,00"
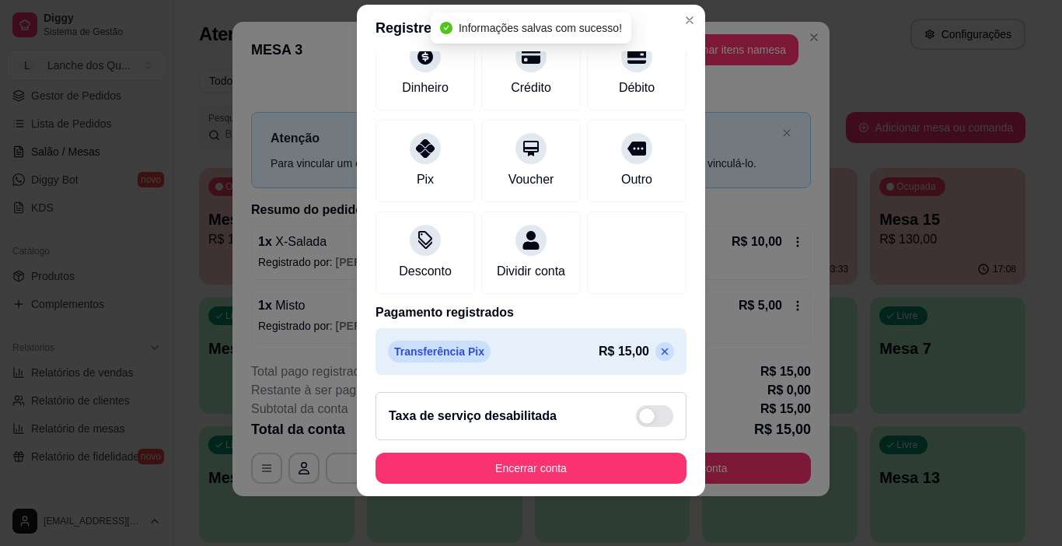
scroll to position [137, 0]
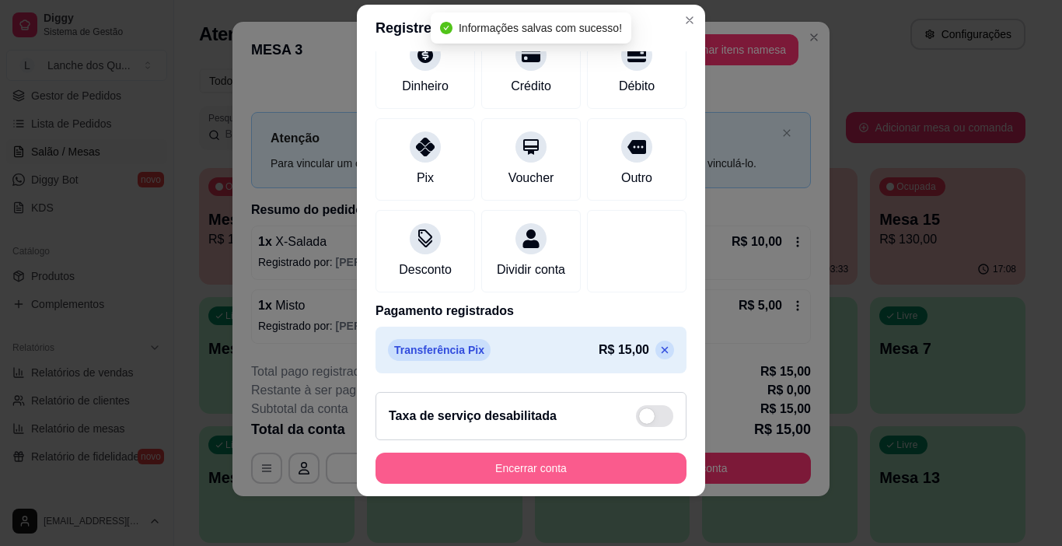
click at [568, 462] on button "Encerrar conta" at bounding box center [531, 468] width 311 height 31
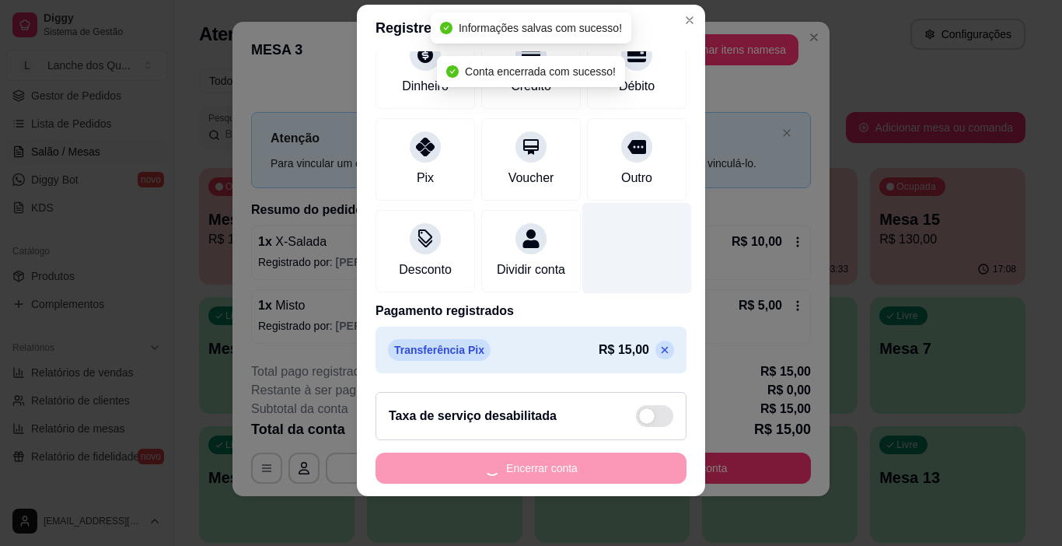
scroll to position [0, 0]
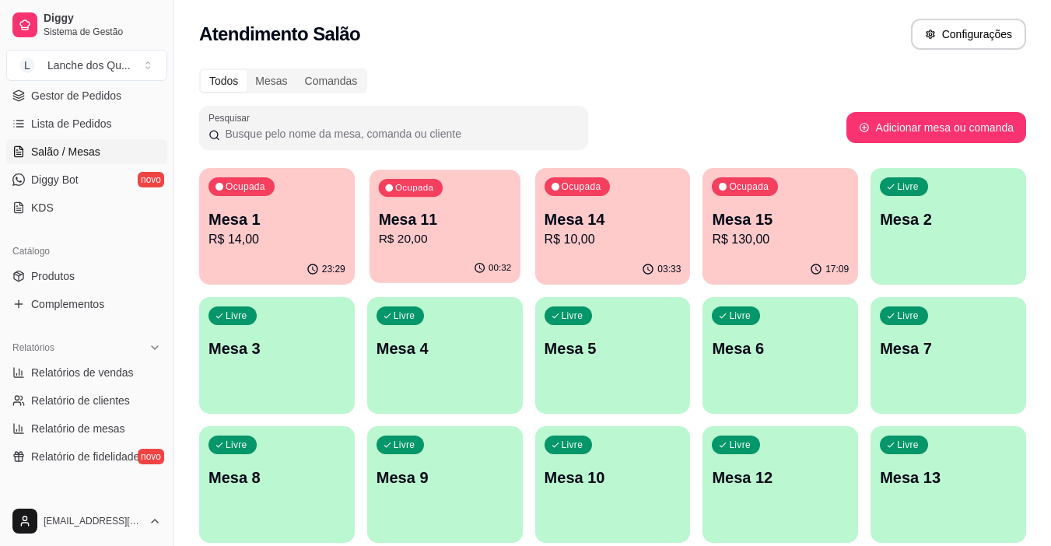
click at [465, 237] on p "R$ 20,00" at bounding box center [444, 239] width 133 height 18
click at [68, 366] on span "Relatórios de vendas" at bounding box center [82, 373] width 103 height 16
select select "ALL"
select select "0"
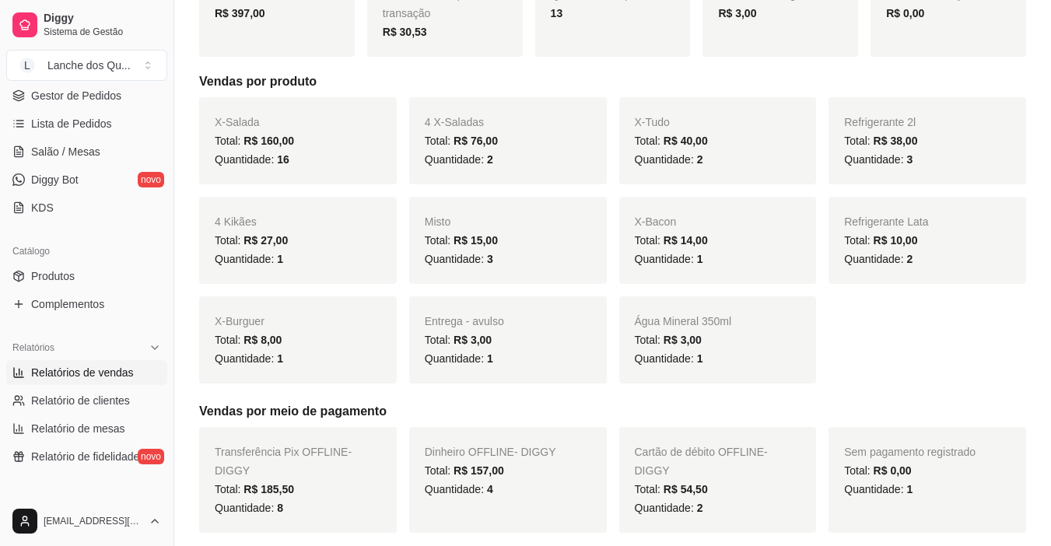
scroll to position [78, 0]
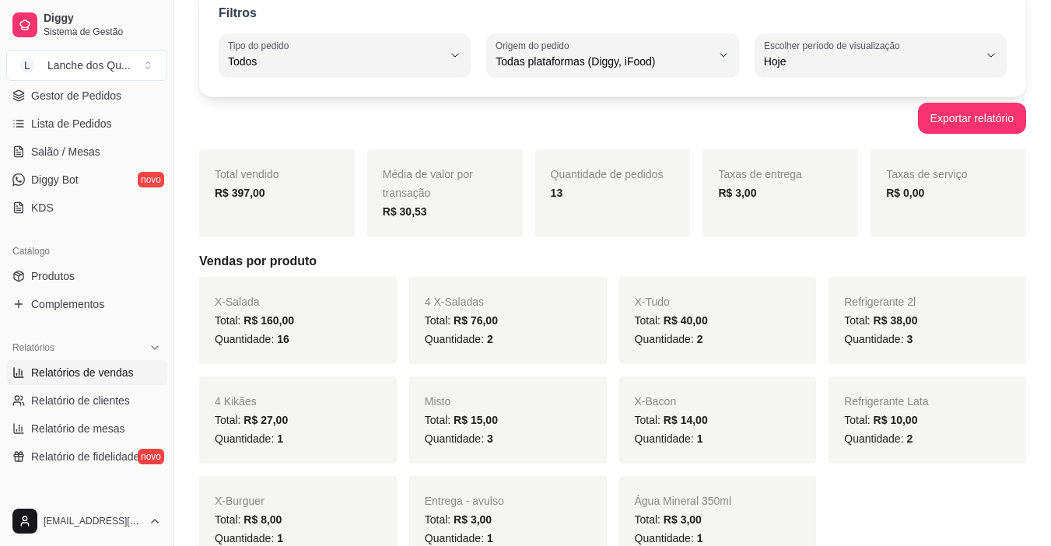
click at [250, 191] on strong "R$ 397,00" at bounding box center [240, 193] width 51 height 12
click at [363, 231] on div "Total vendido R$ 397,00 Média de valor por transação R$ 30,53 Quantidade de ped…" at bounding box center [612, 192] width 827 height 87
click at [86, 150] on span "Salão / Mesas" at bounding box center [65, 152] width 69 height 16
